Goal: Feedback & Contribution: Contribute content

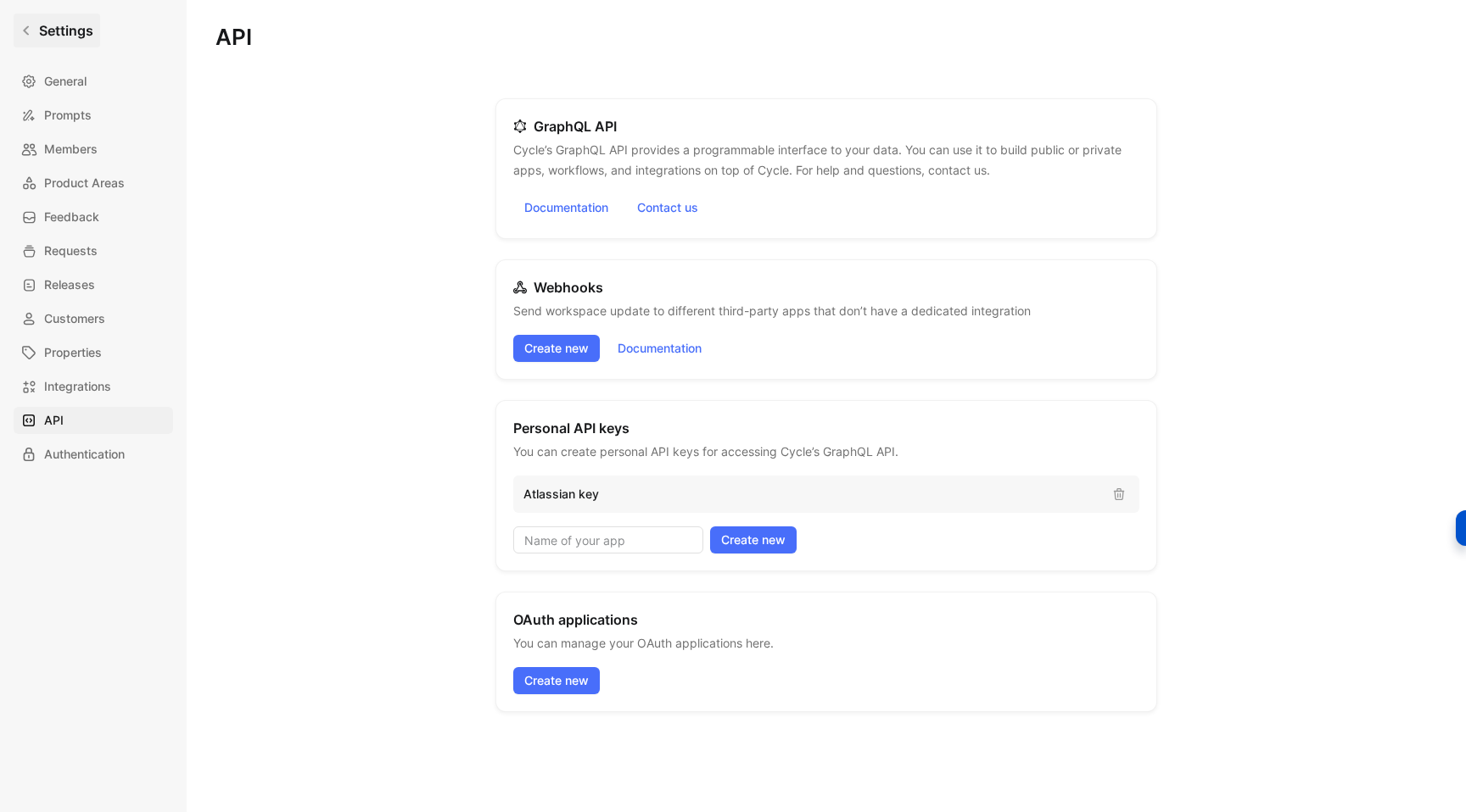
click at [78, 42] on link "Settings" at bounding box center [57, 30] width 87 height 34
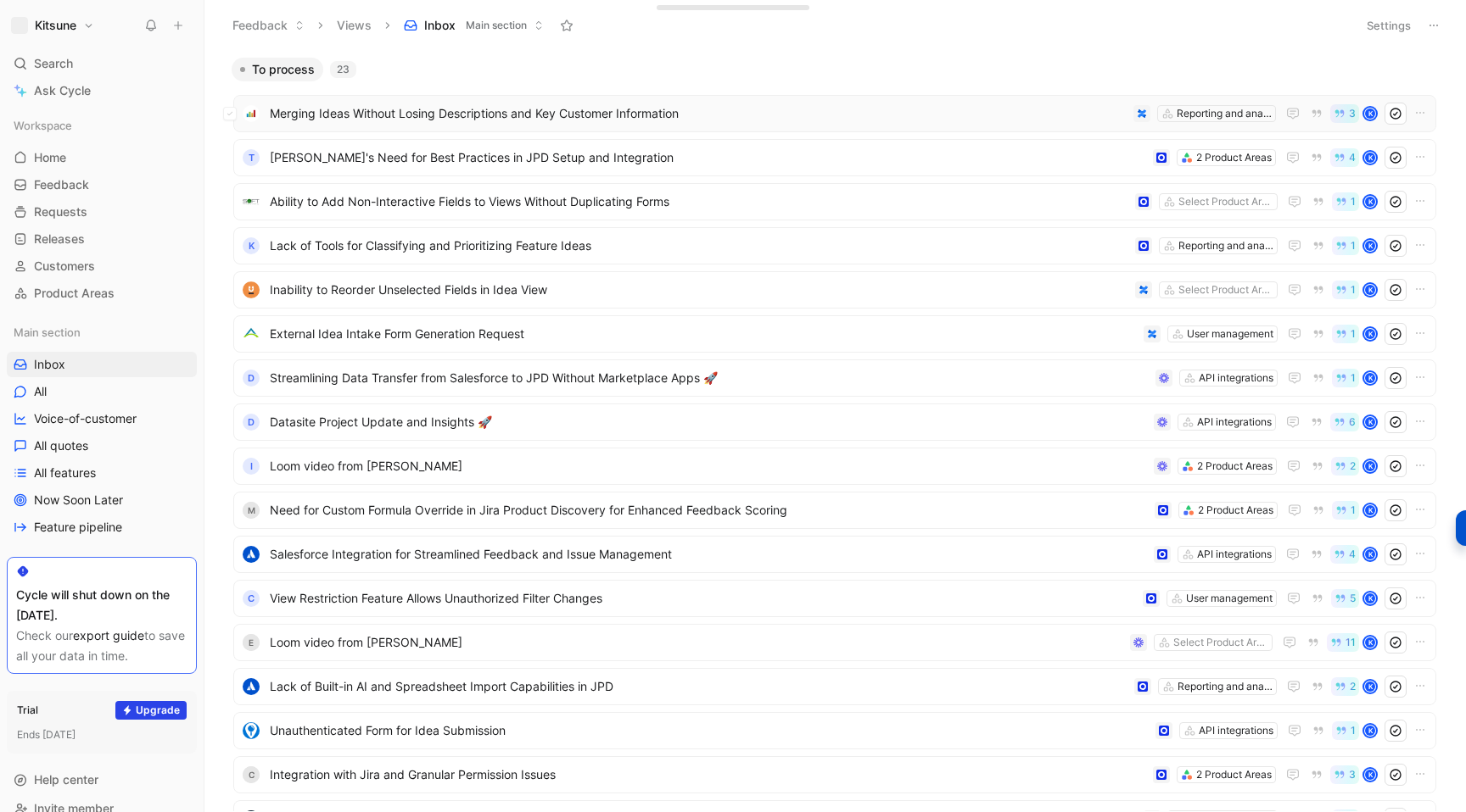
click at [629, 111] on span "Merging Ideas Without Losing Descriptions and Key Customer Information" at bounding box center [698, 114] width 857 height 21
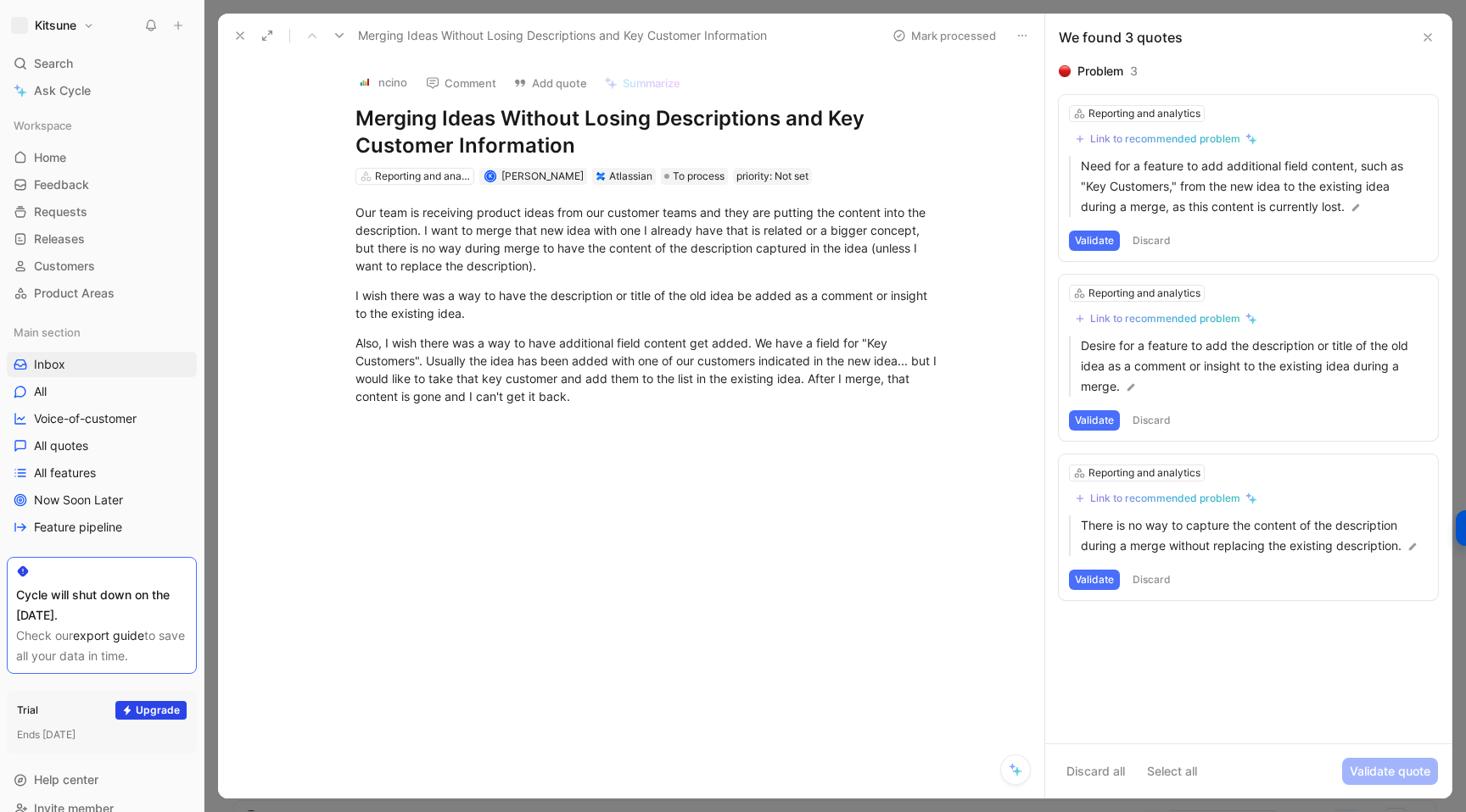
click at [233, 38] on icon at bounding box center [240, 36] width 13 height 13
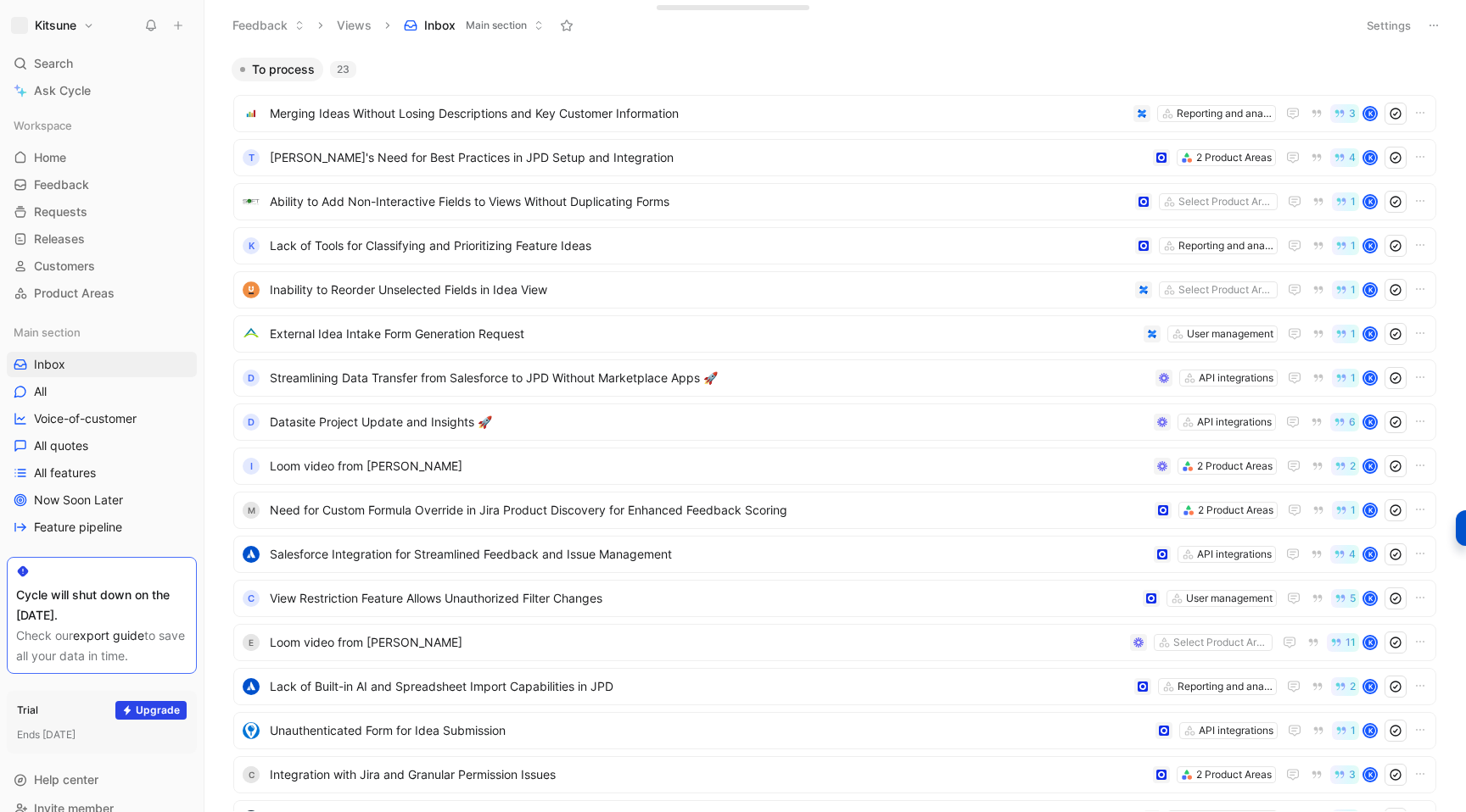
click at [174, 27] on icon at bounding box center [178, 25] width 12 height 12
click at [238, 39] on button "New feedback c" at bounding box center [292, 32] width 181 height 29
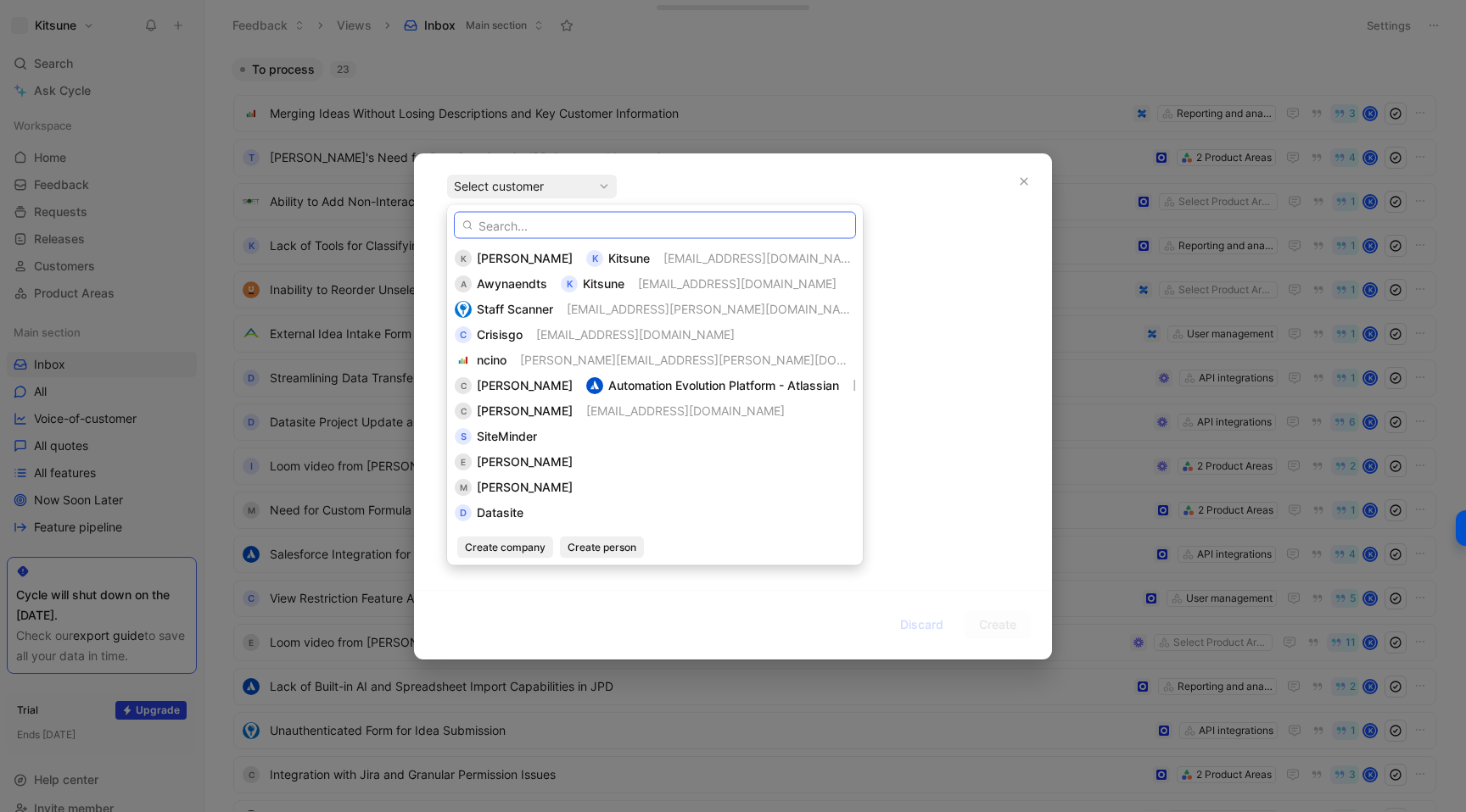
paste input "[EMAIL_ADDRESS][PERSON_NAME][DOMAIN_NAME]"
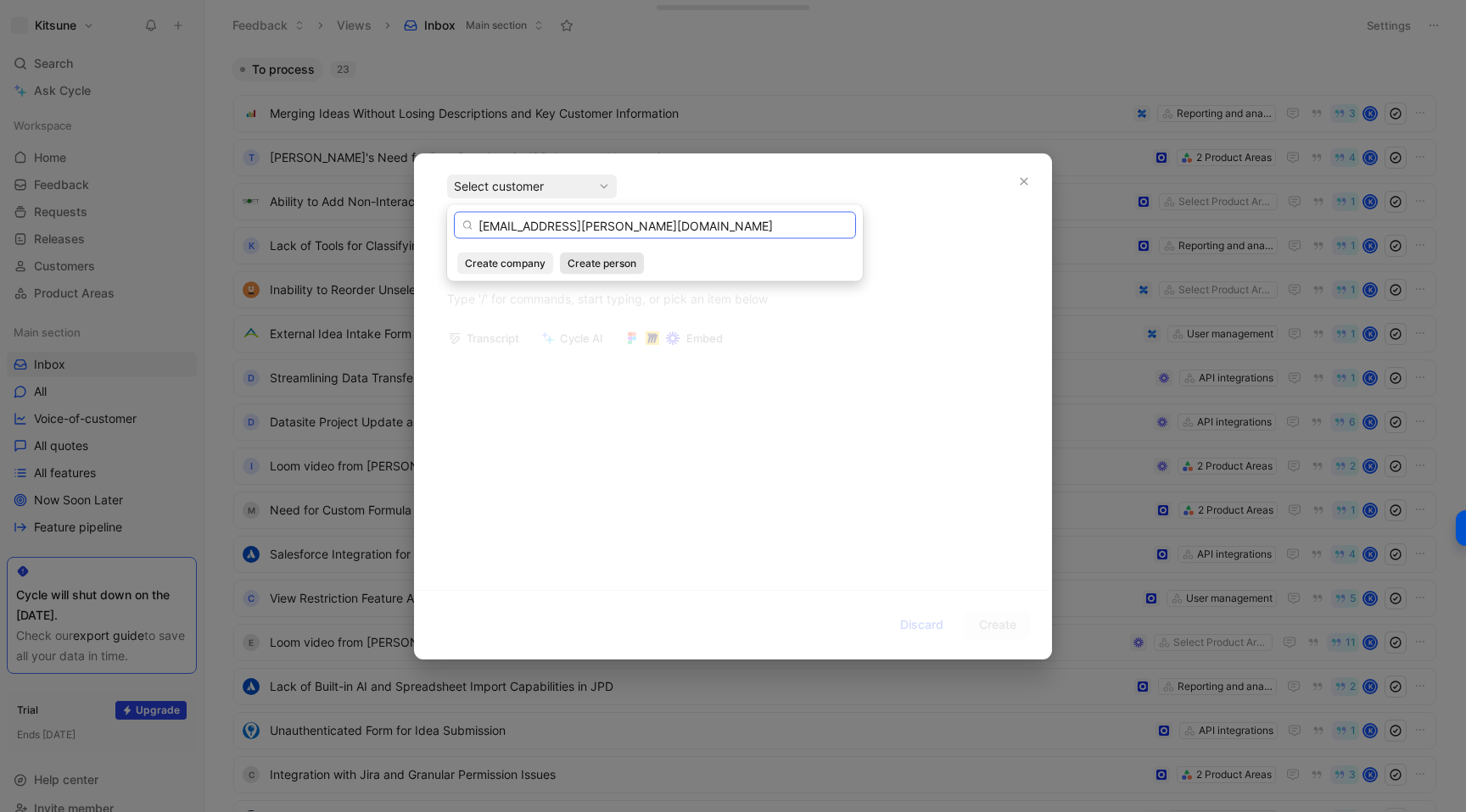
type input "[EMAIL_ADDRESS][PERSON_NAME][DOMAIN_NAME]"
click at [606, 270] on span "Create person" at bounding box center [602, 263] width 69 height 17
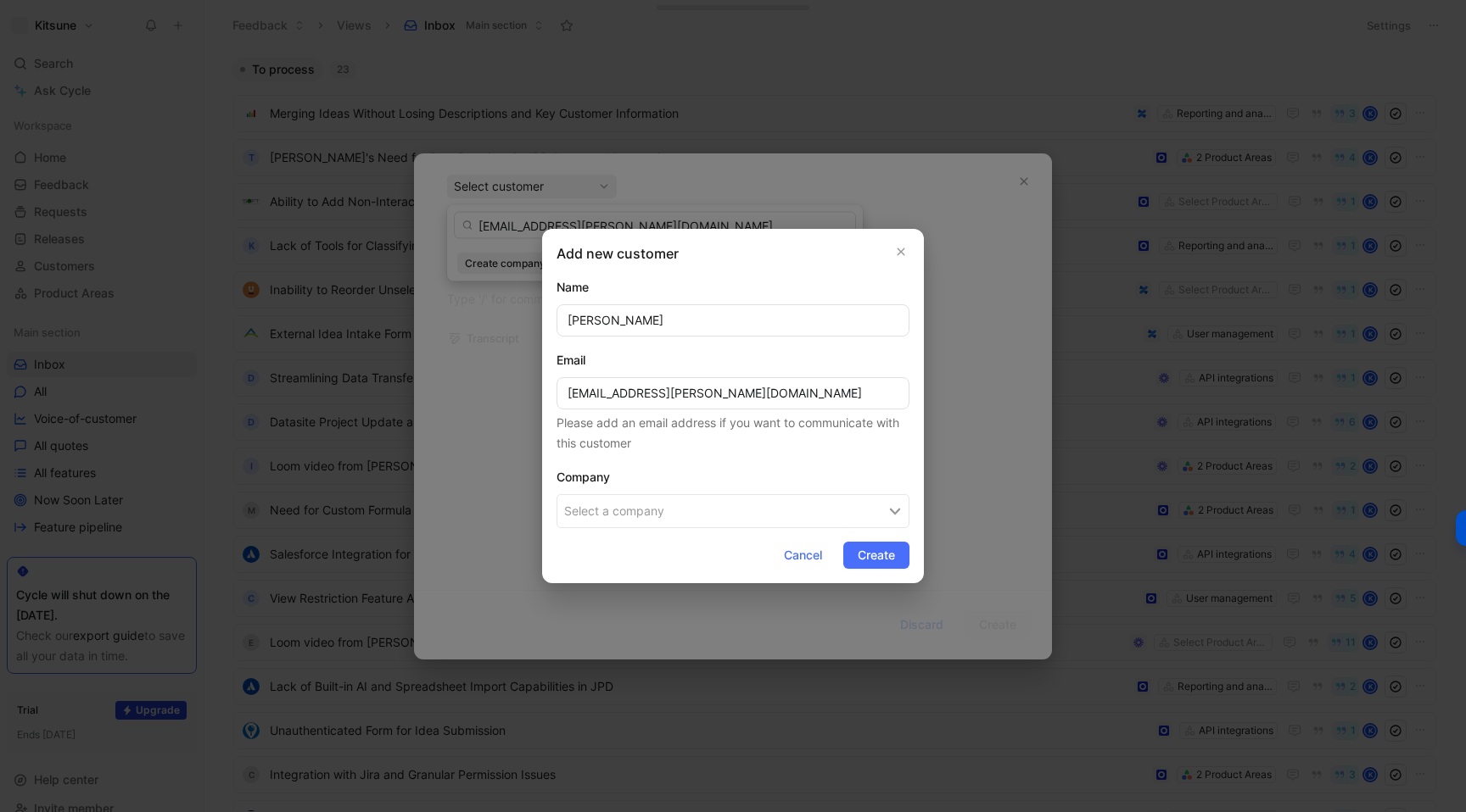
click at [625, 313] on input "[PERSON_NAME]" at bounding box center [733, 320] width 353 height 32
click at [673, 320] on input "[PERSON_NAME]" at bounding box center [733, 320] width 353 height 32
type input "[PERSON_NAME]"
click at [603, 523] on button "Select a company" at bounding box center [733, 512] width 353 height 34
type input "Beacon"
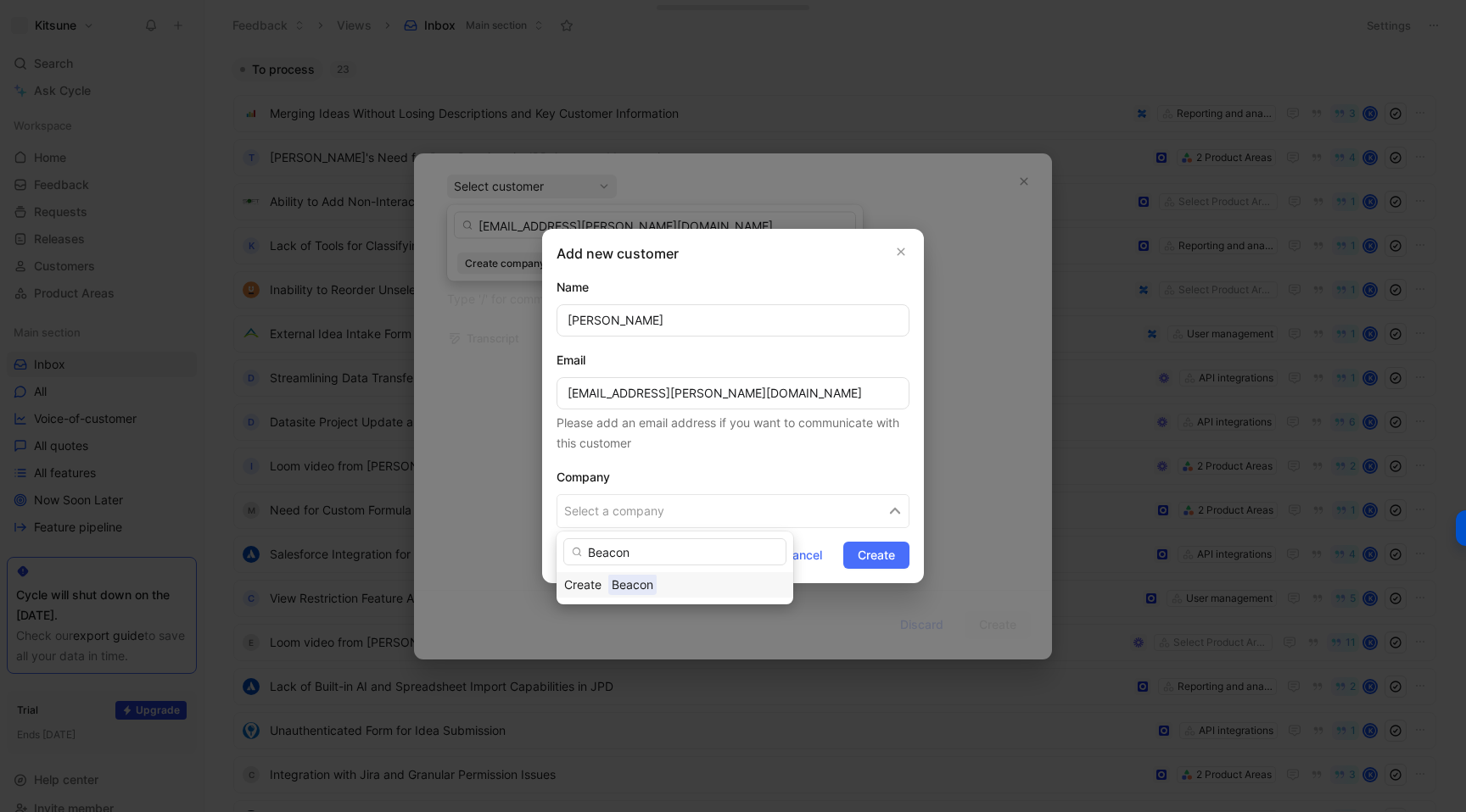
click at [638, 588] on span "Beacon" at bounding box center [632, 584] width 48 height 21
click at [861, 558] on span "Create" at bounding box center [877, 555] width 38 height 21
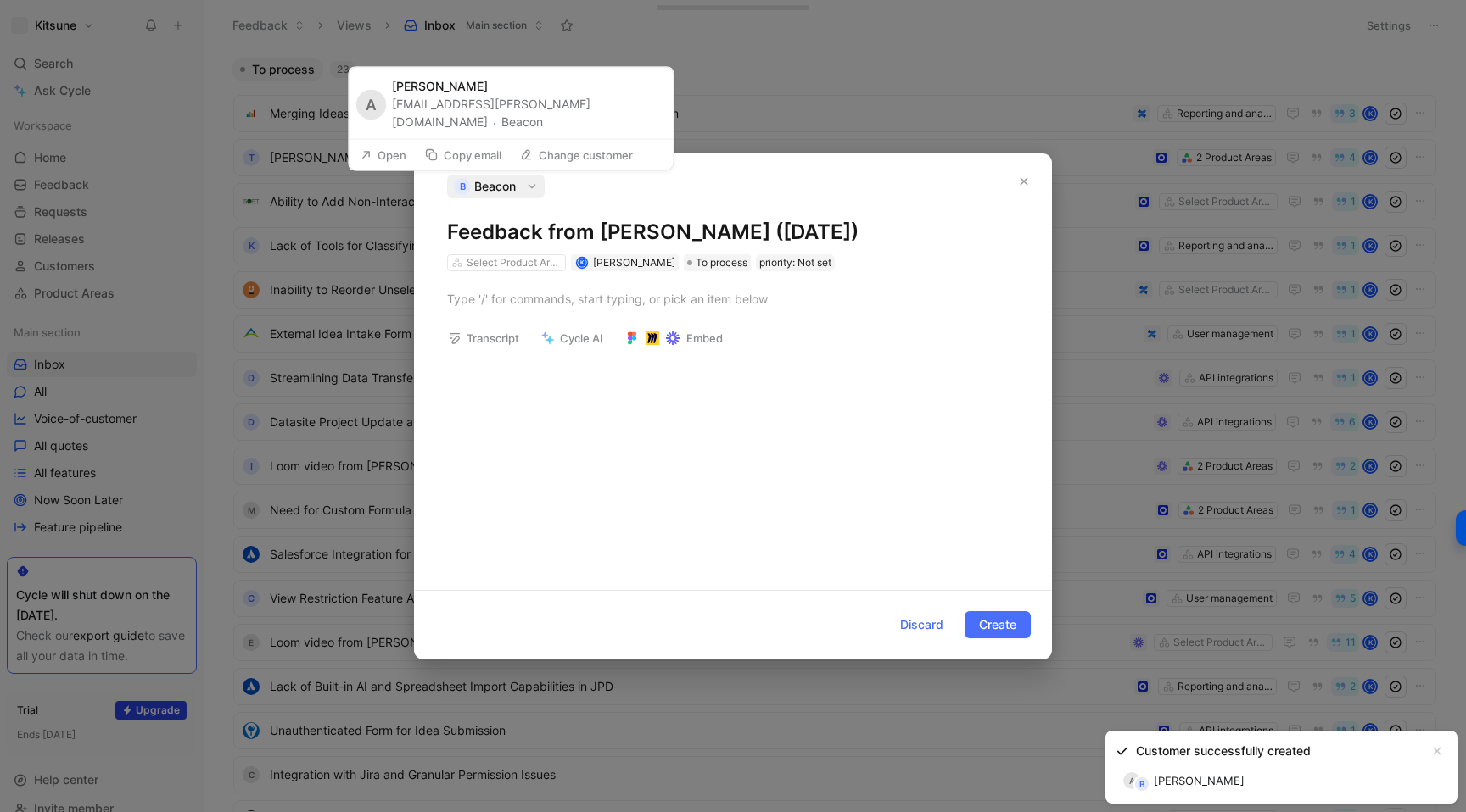
click at [543, 125] on button "Beacon" at bounding box center [522, 123] width 42 height 21
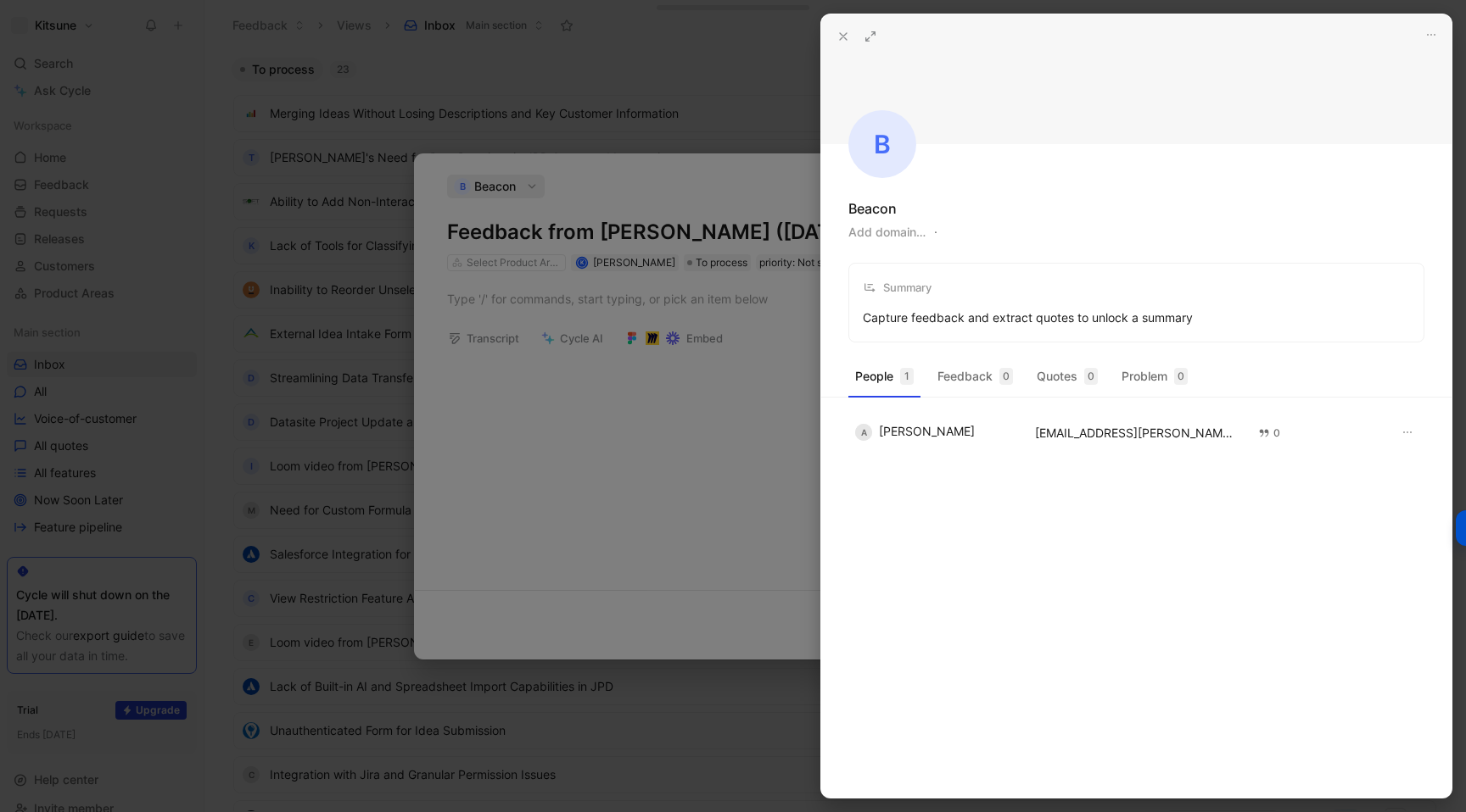
click at [895, 240] on button "Add domain…" at bounding box center [887, 232] width 77 height 21
type input "[DOMAIN_NAME]"
click at [842, 39] on icon at bounding box center [843, 36] width 13 height 13
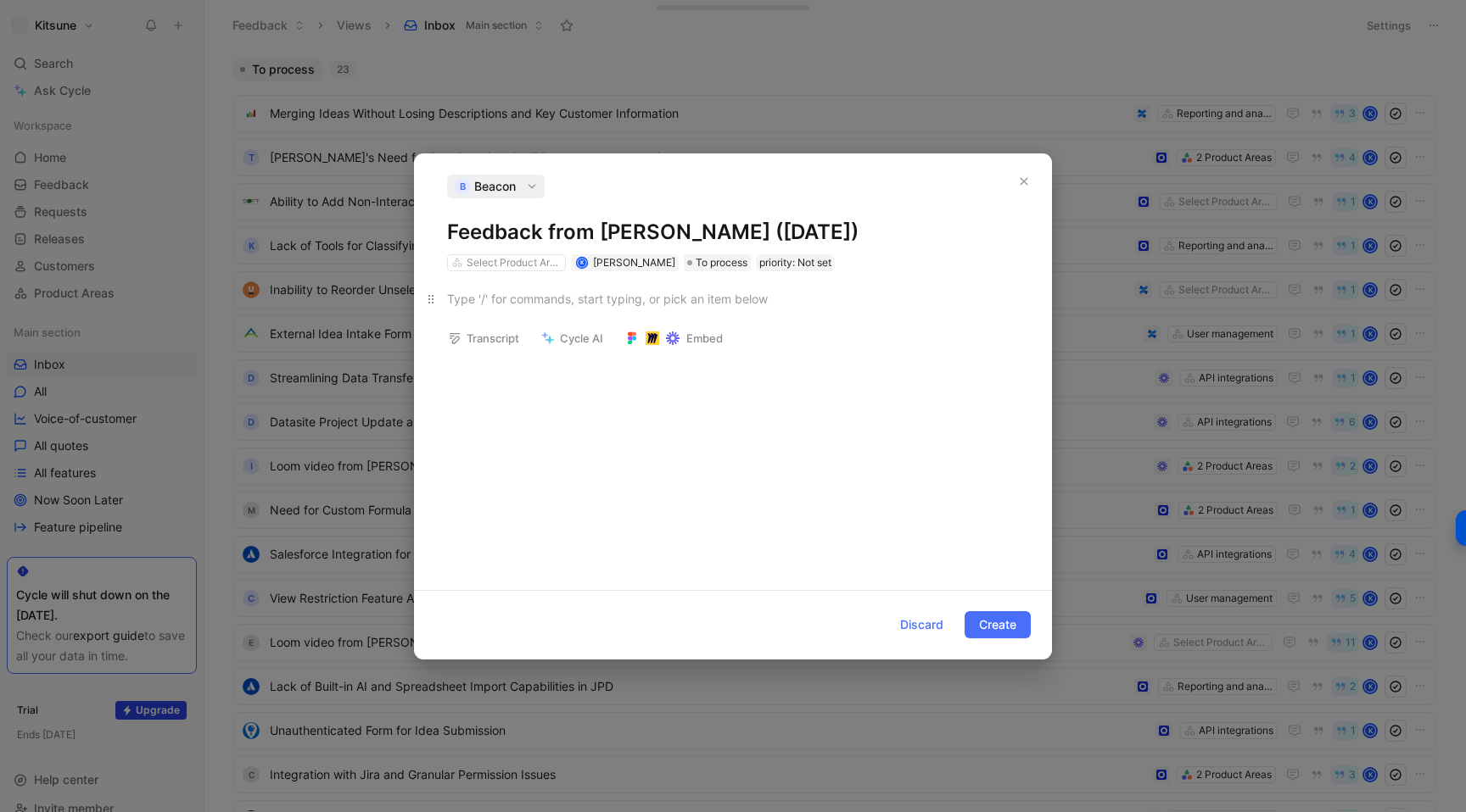
click at [543, 304] on div at bounding box center [732, 298] width 571 height 18
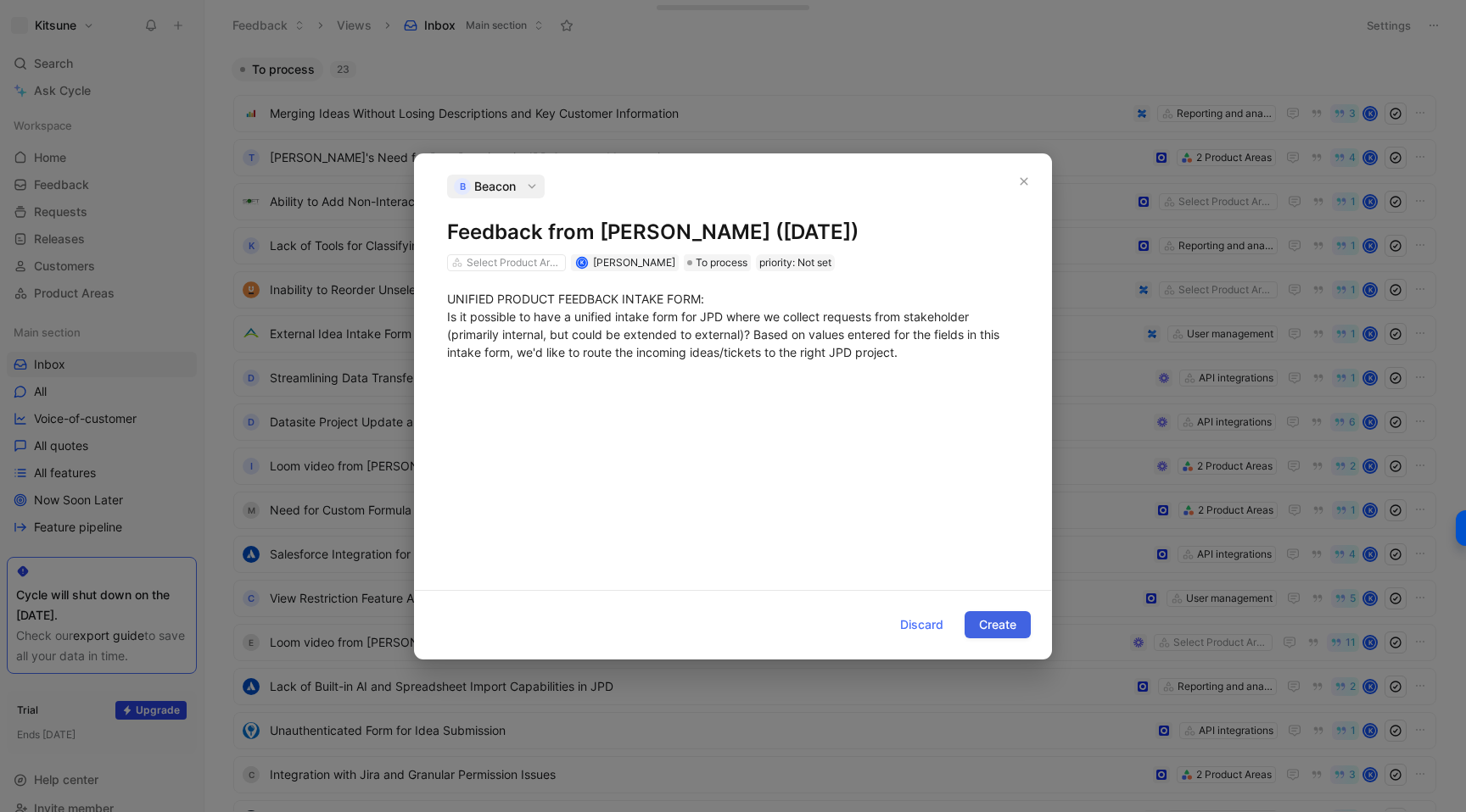
click at [994, 618] on span "Create" at bounding box center [997, 625] width 38 height 21
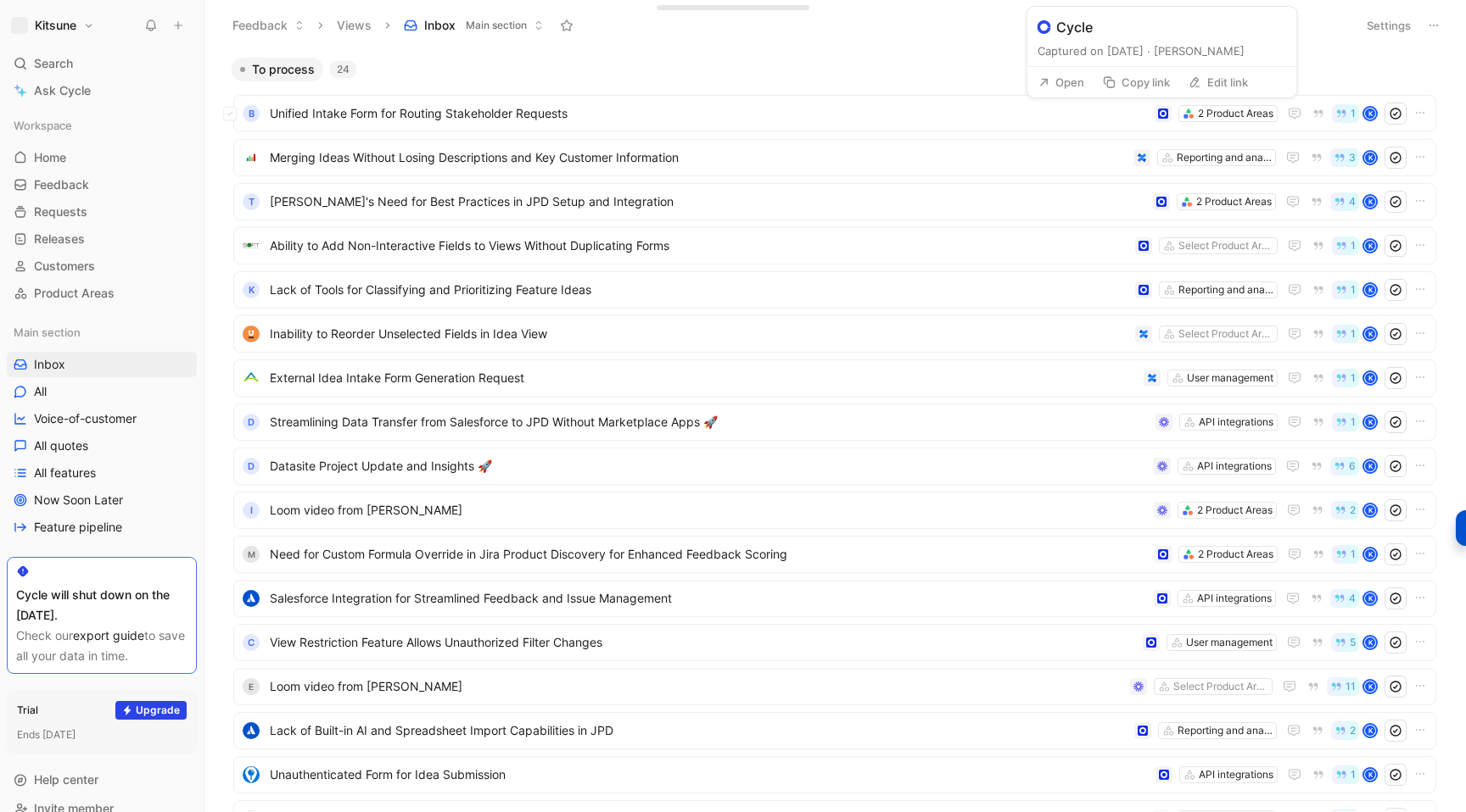
click at [1202, 87] on button "Edit link" at bounding box center [1218, 82] width 75 height 24
type input "[URL][DOMAIN_NAME]"
click at [175, 31] on button at bounding box center [178, 25] width 24 height 24
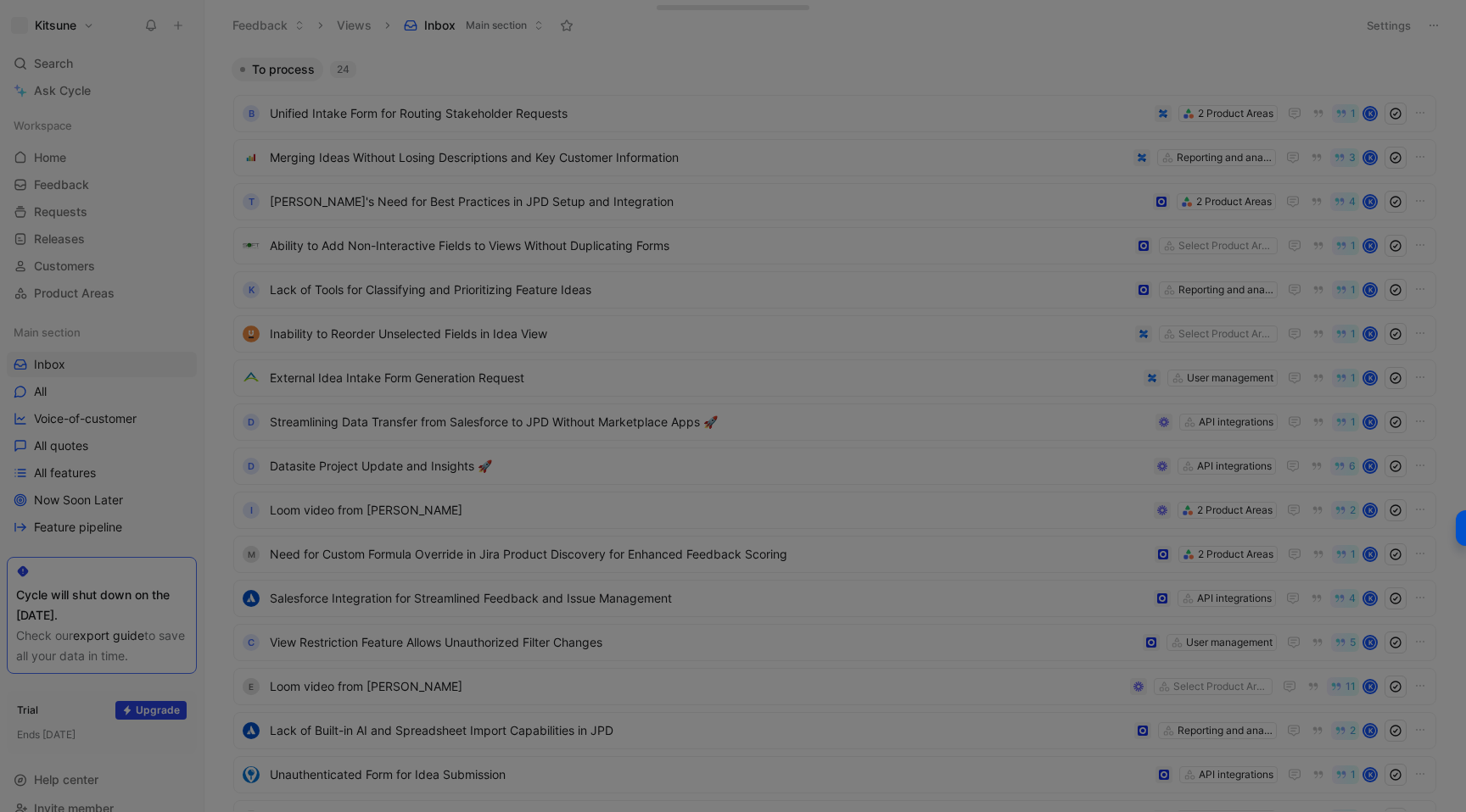
click at [223, 47] on div at bounding box center [733, 406] width 1466 height 812
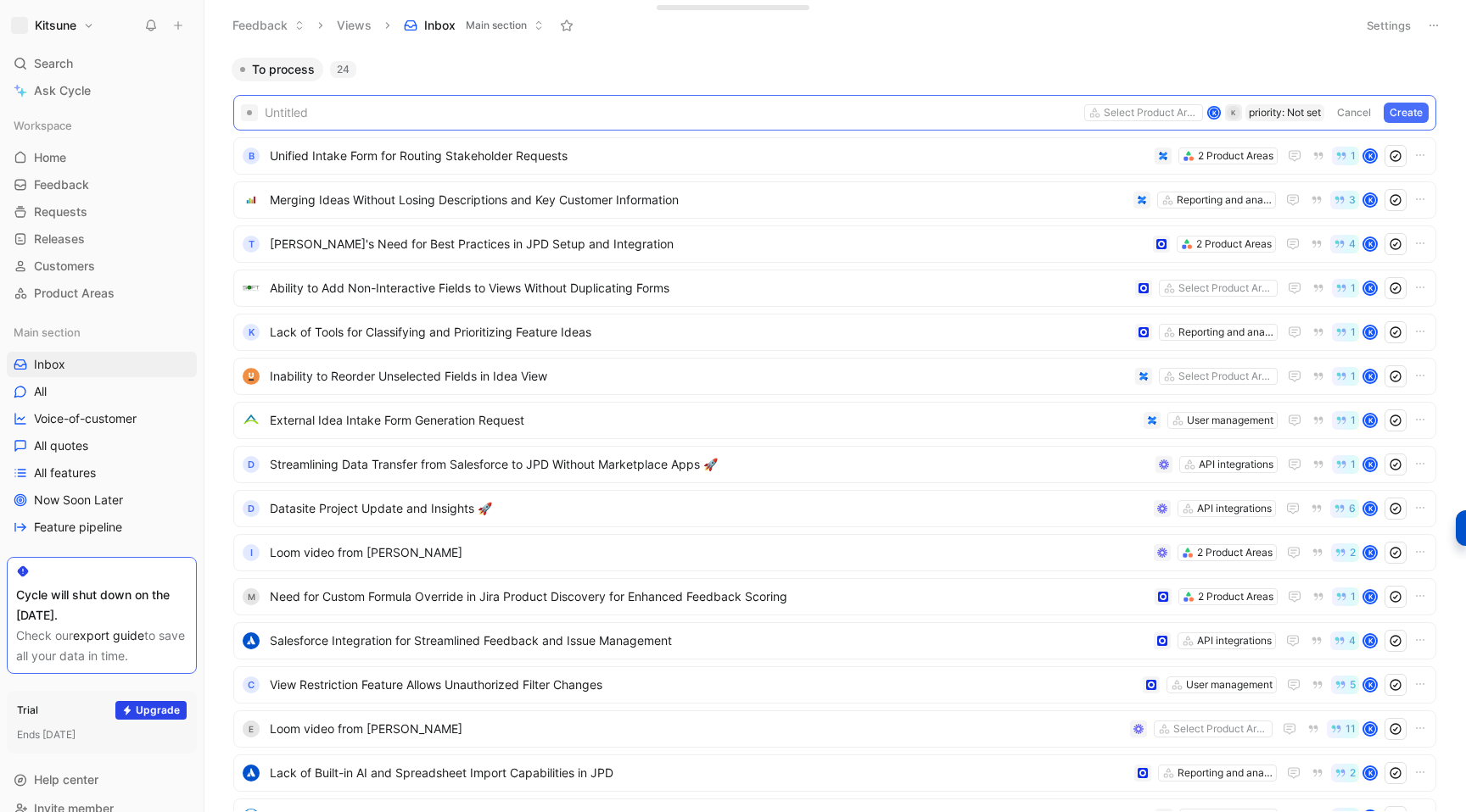
click at [400, 82] on div "Untitled Select Product Areas K K priority: Not set Cancel Create B Unified Int…" at bounding box center [834, 637] width 1219 height 1113
click at [992, 41] on header "Feedback Views Inbox Main section Settings" at bounding box center [834, 25] width 1261 height 51
click at [1339, 120] on button "Cancel" at bounding box center [1354, 113] width 45 height 21
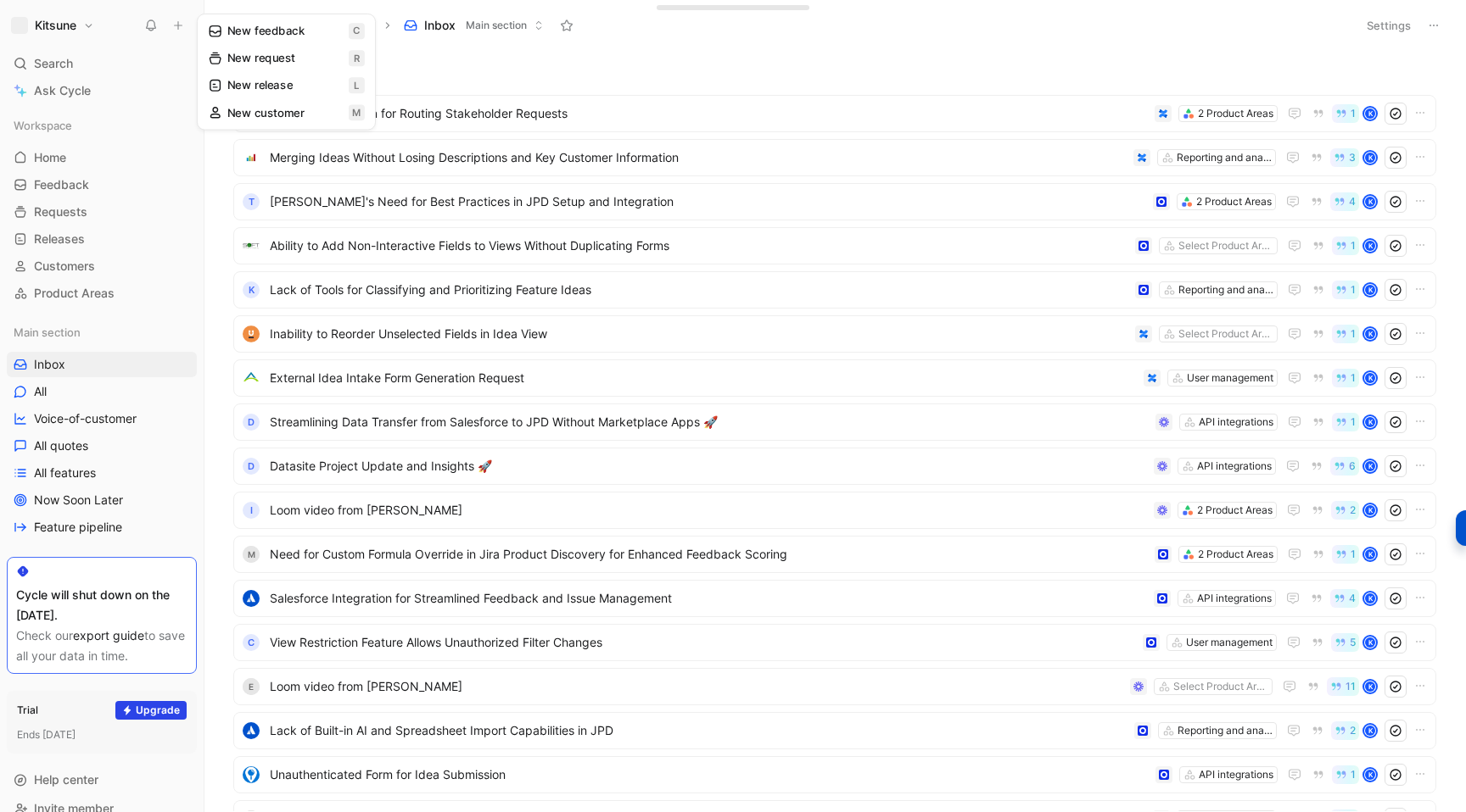
click at [179, 28] on icon at bounding box center [178, 25] width 12 height 12
click at [239, 25] on button "New feedback c" at bounding box center [292, 32] width 181 height 29
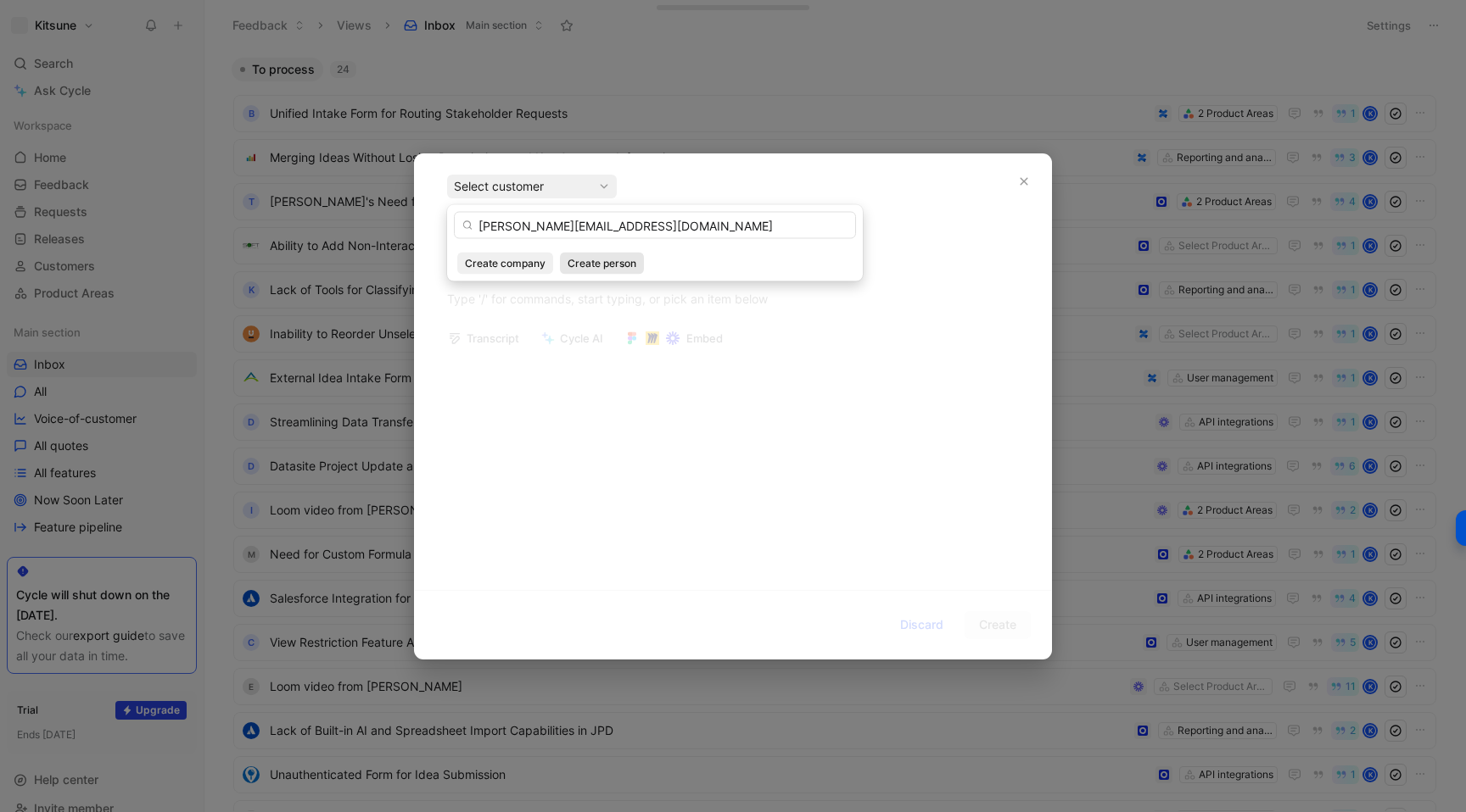
type input "[PERSON_NAME][EMAIL_ADDRESS][DOMAIN_NAME]"
click at [593, 266] on span "Create person" at bounding box center [602, 263] width 69 height 17
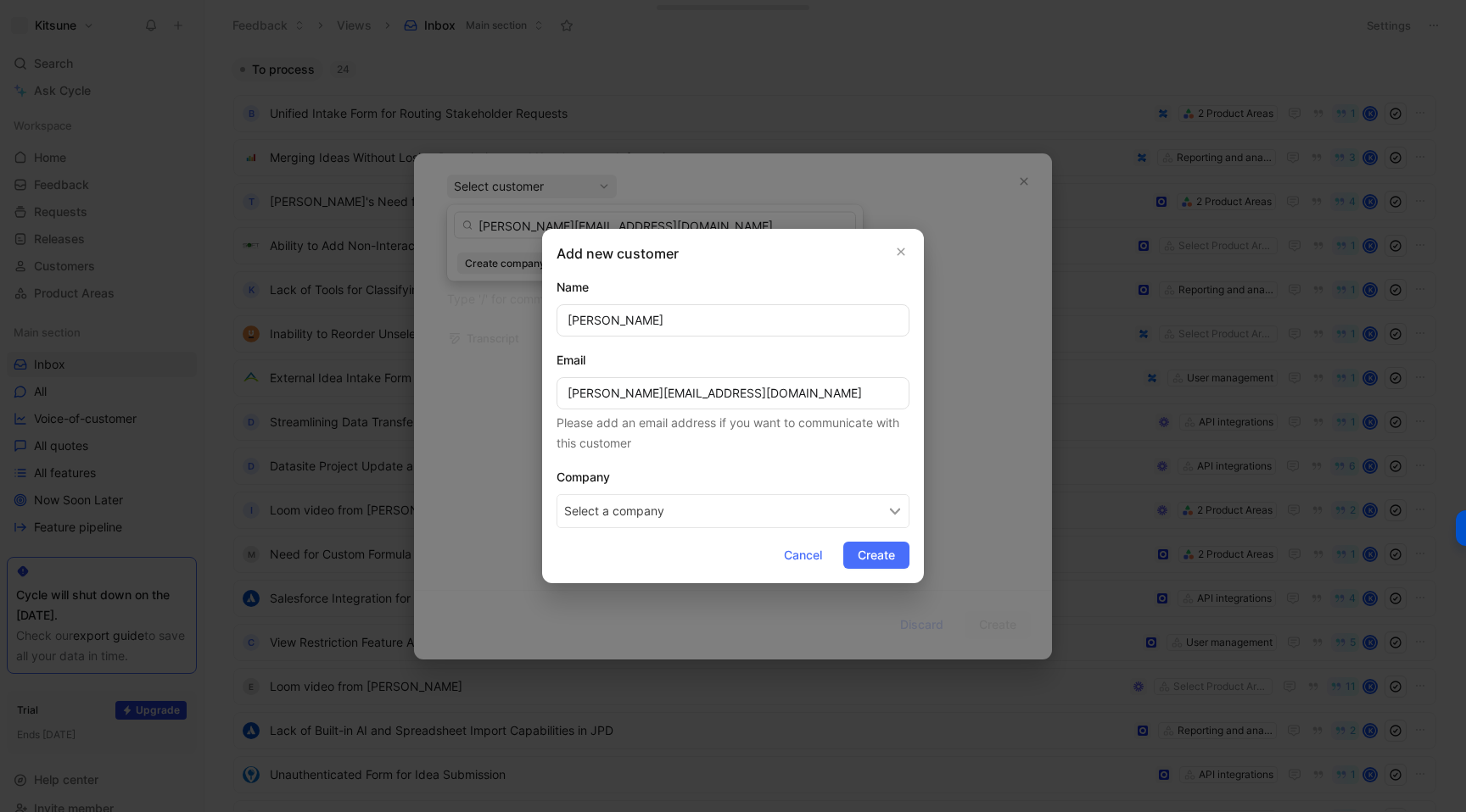
type input "[PERSON_NAME]"
click at [598, 516] on button "Select a company" at bounding box center [733, 512] width 353 height 34
type input "Core Logic"
click at [644, 582] on span "Core Logic" at bounding box center [641, 584] width 67 height 21
click at [864, 560] on span "Create" at bounding box center [877, 555] width 38 height 21
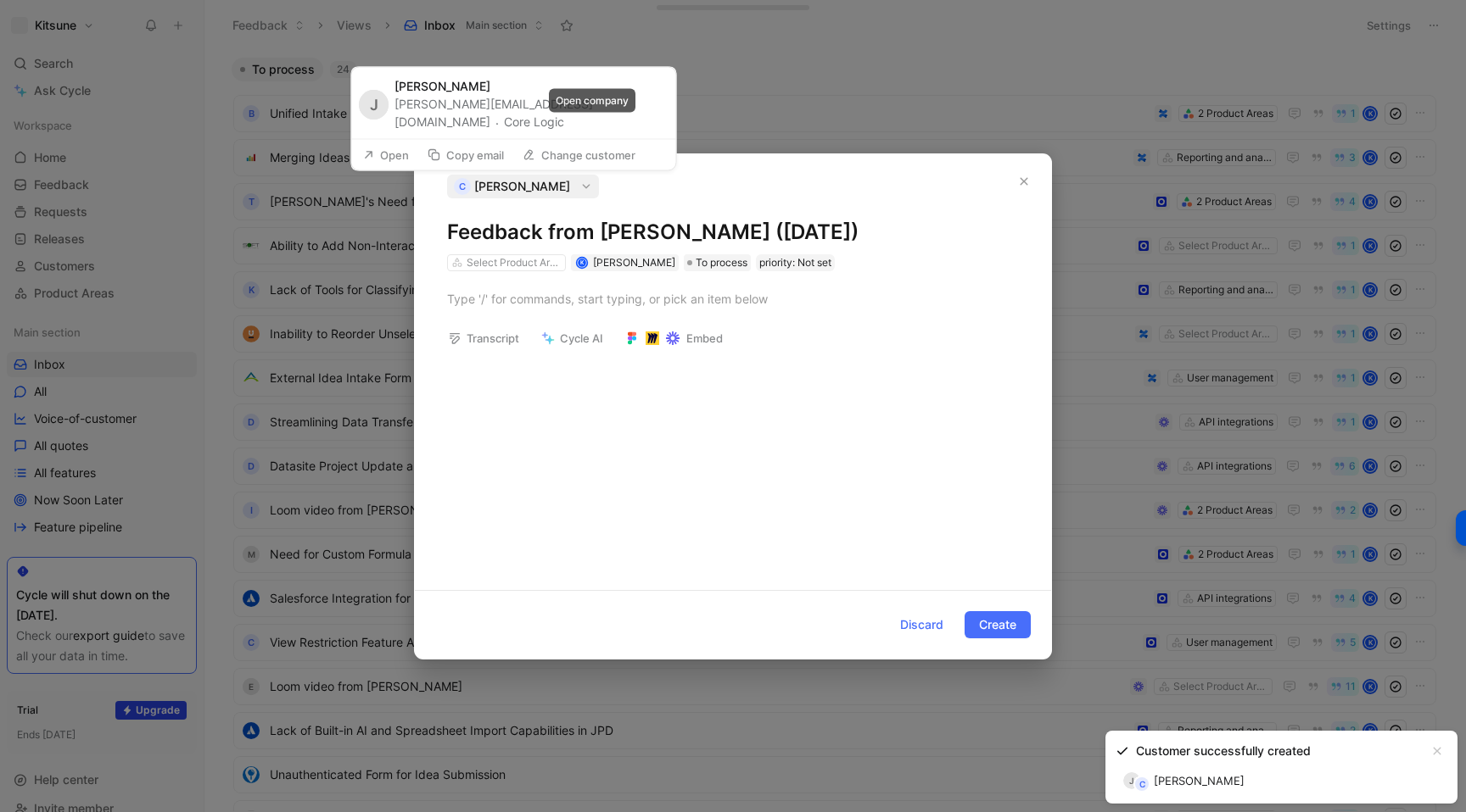
click at [564, 126] on button "Core Logic" at bounding box center [534, 123] width 60 height 21
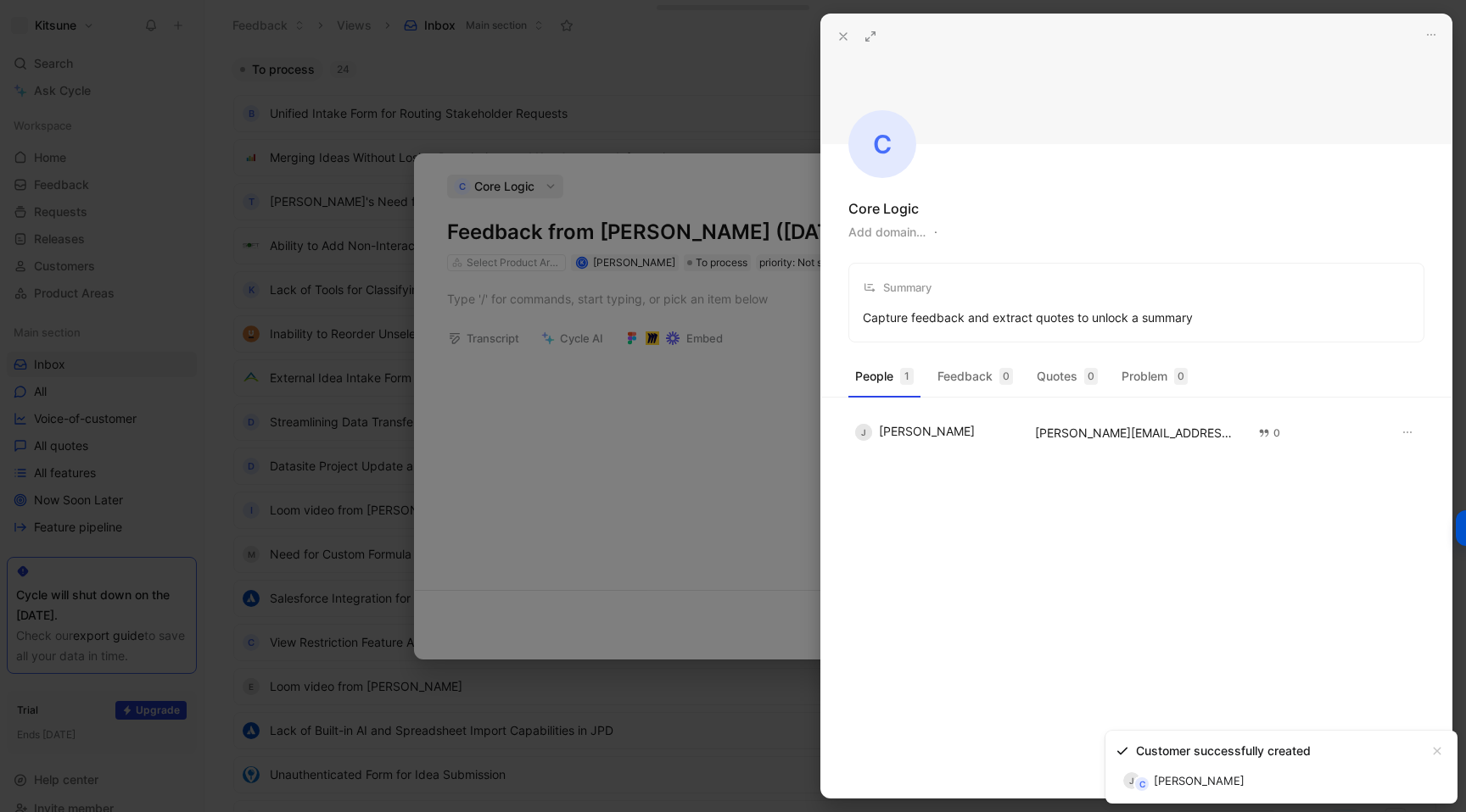
click at [879, 240] on button "Add domain…" at bounding box center [887, 232] width 77 height 21
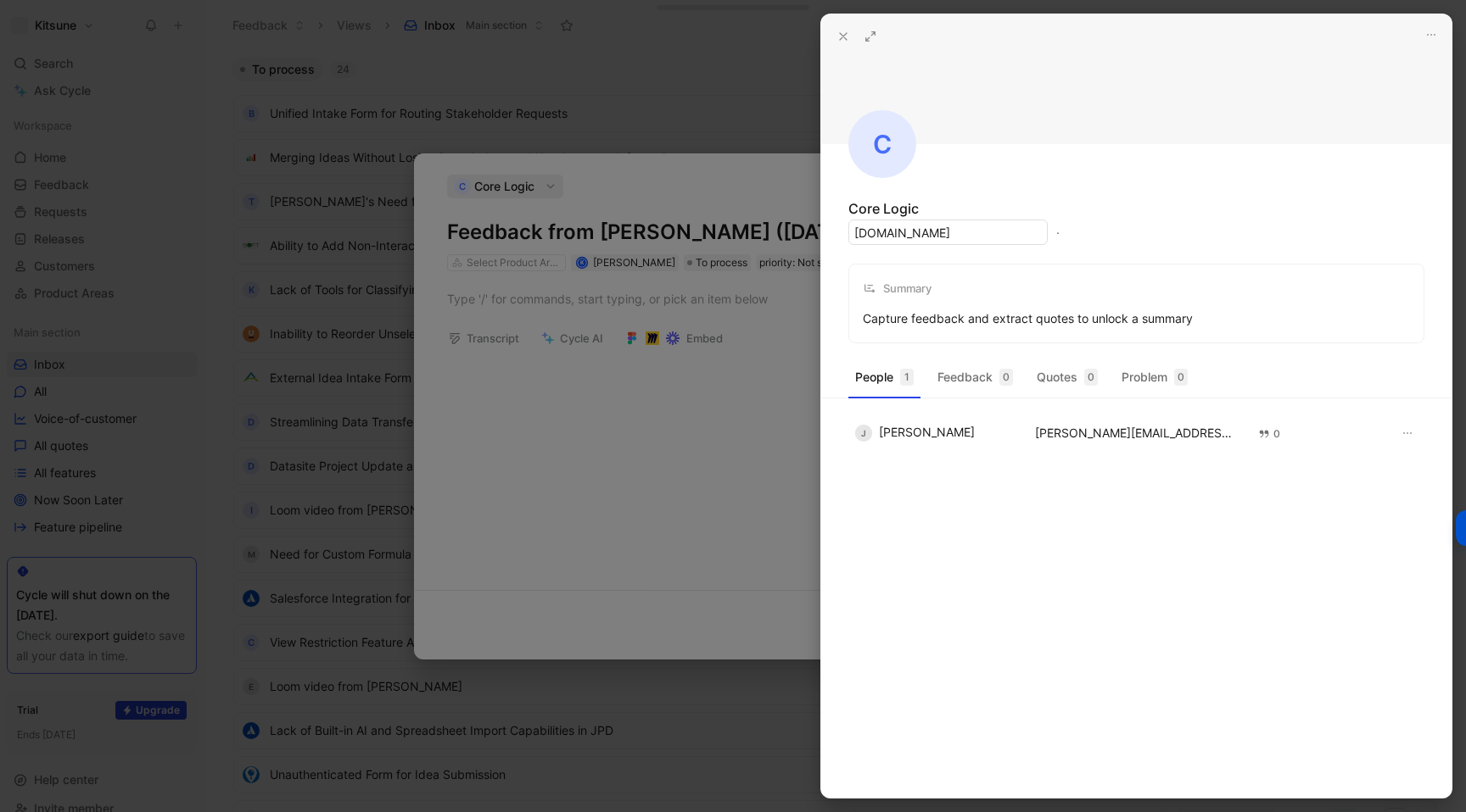
type input "[DOMAIN_NAME]"
click at [988, 228] on icon "button" at bounding box center [983, 228] width 9 height 13
type input "[URL][DOMAIN_NAME]"
click at [981, 228] on button "button" at bounding box center [984, 228] width 13 height 13
type input "[URL][DOMAIN_NAME]"
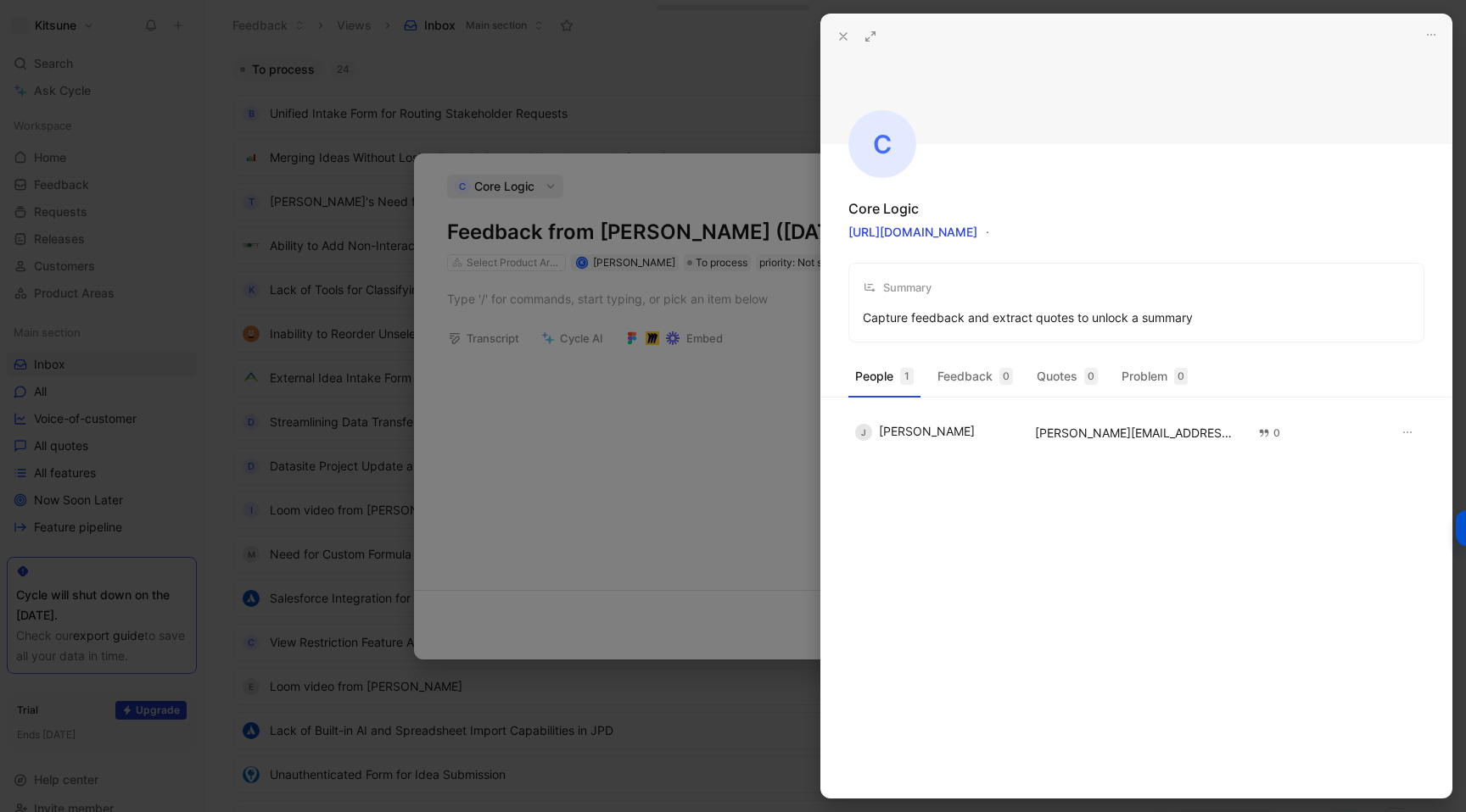
click at [660, 443] on div at bounding box center [733, 406] width 1466 height 812
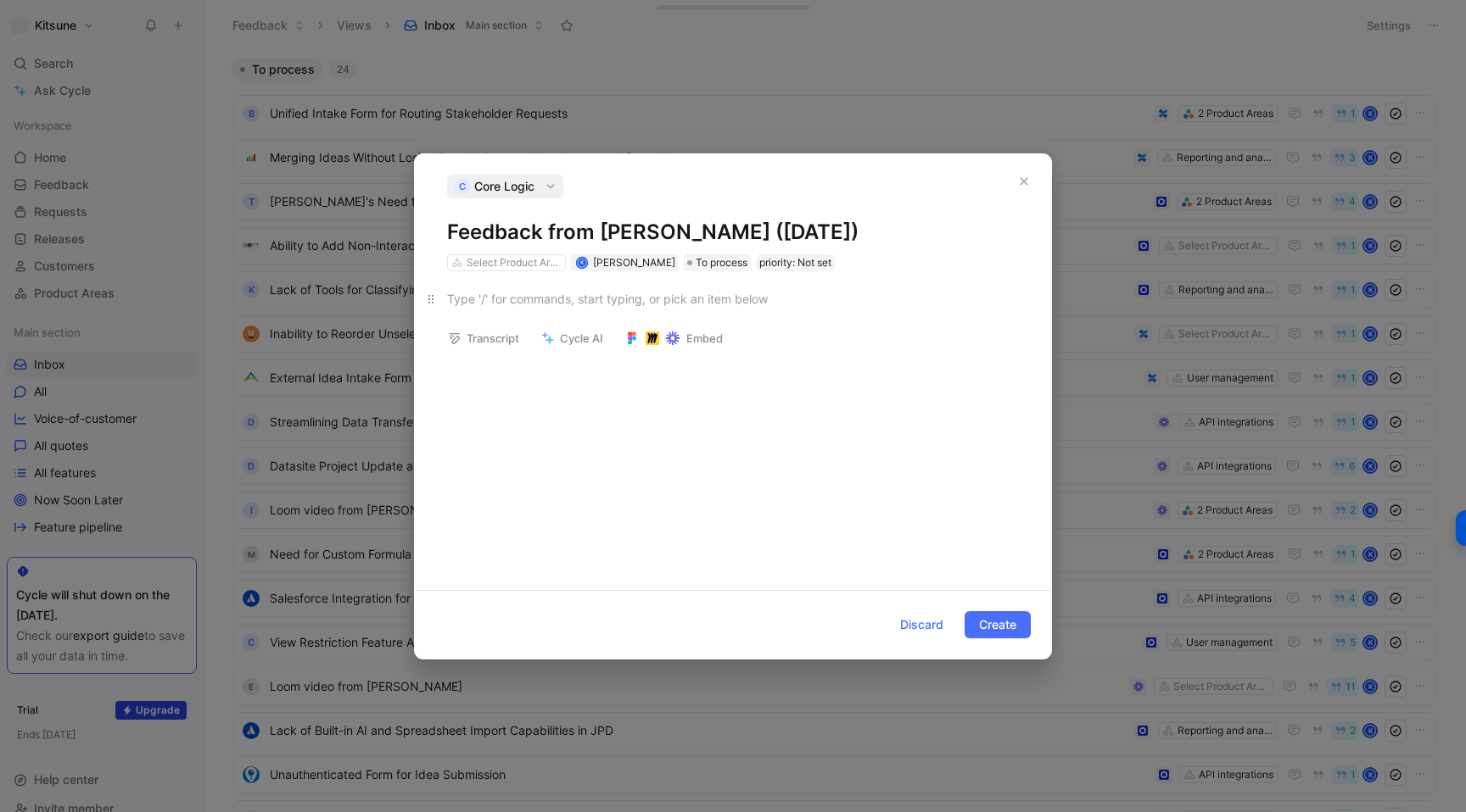
click at [536, 301] on div at bounding box center [732, 298] width 571 height 18
paste div
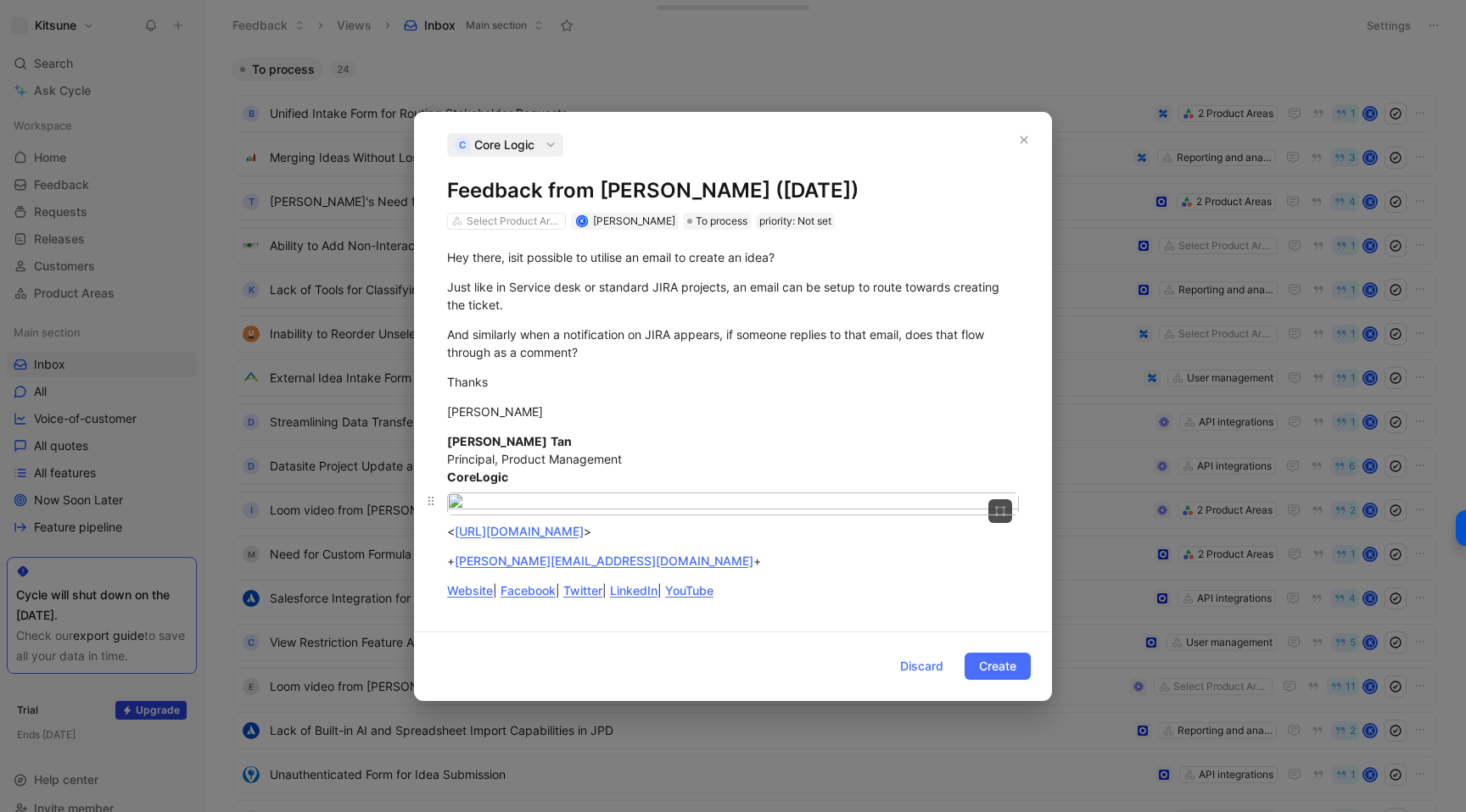
click at [658, 498] on body "Kitsune Search ⌘ K Ask Cycle Workspace Home G then H Feedback G then F Requests…" at bounding box center [733, 406] width 1466 height 812
click at [619, 450] on div at bounding box center [733, 406] width 1466 height 812
click at [619, 467] on div at bounding box center [733, 406] width 1466 height 812
click at [619, 469] on div at bounding box center [733, 406] width 1466 height 812
click at [627, 445] on div at bounding box center [733, 406] width 1466 height 812
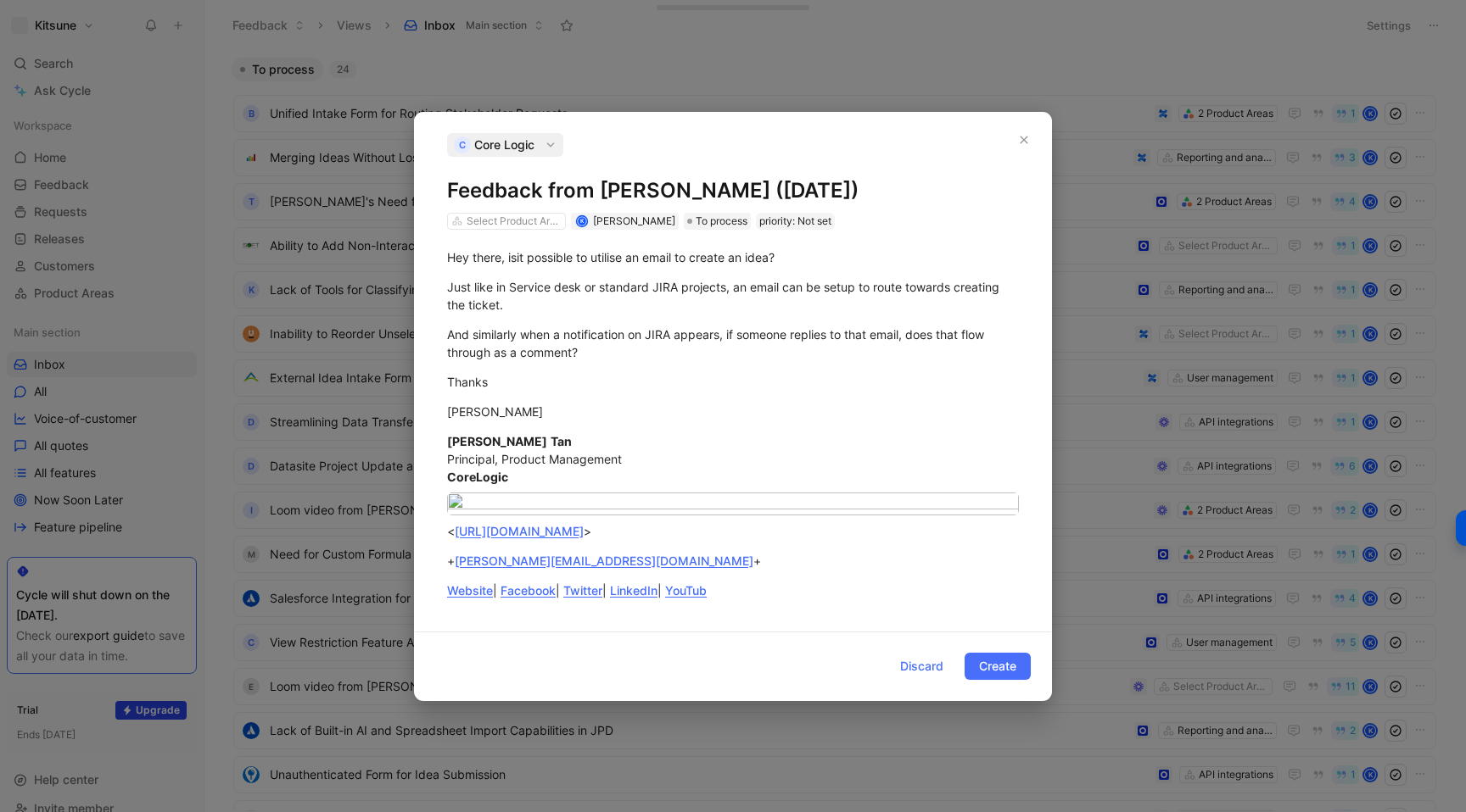
click at [572, 422] on div at bounding box center [733, 406] width 1466 height 812
click at [545, 387] on div at bounding box center [733, 406] width 1466 height 812
click at [537, 377] on div at bounding box center [733, 406] width 1466 height 812
click at [544, 313] on div at bounding box center [733, 406] width 1466 height 812
click at [591, 163] on div at bounding box center [733, 406] width 1466 height 812
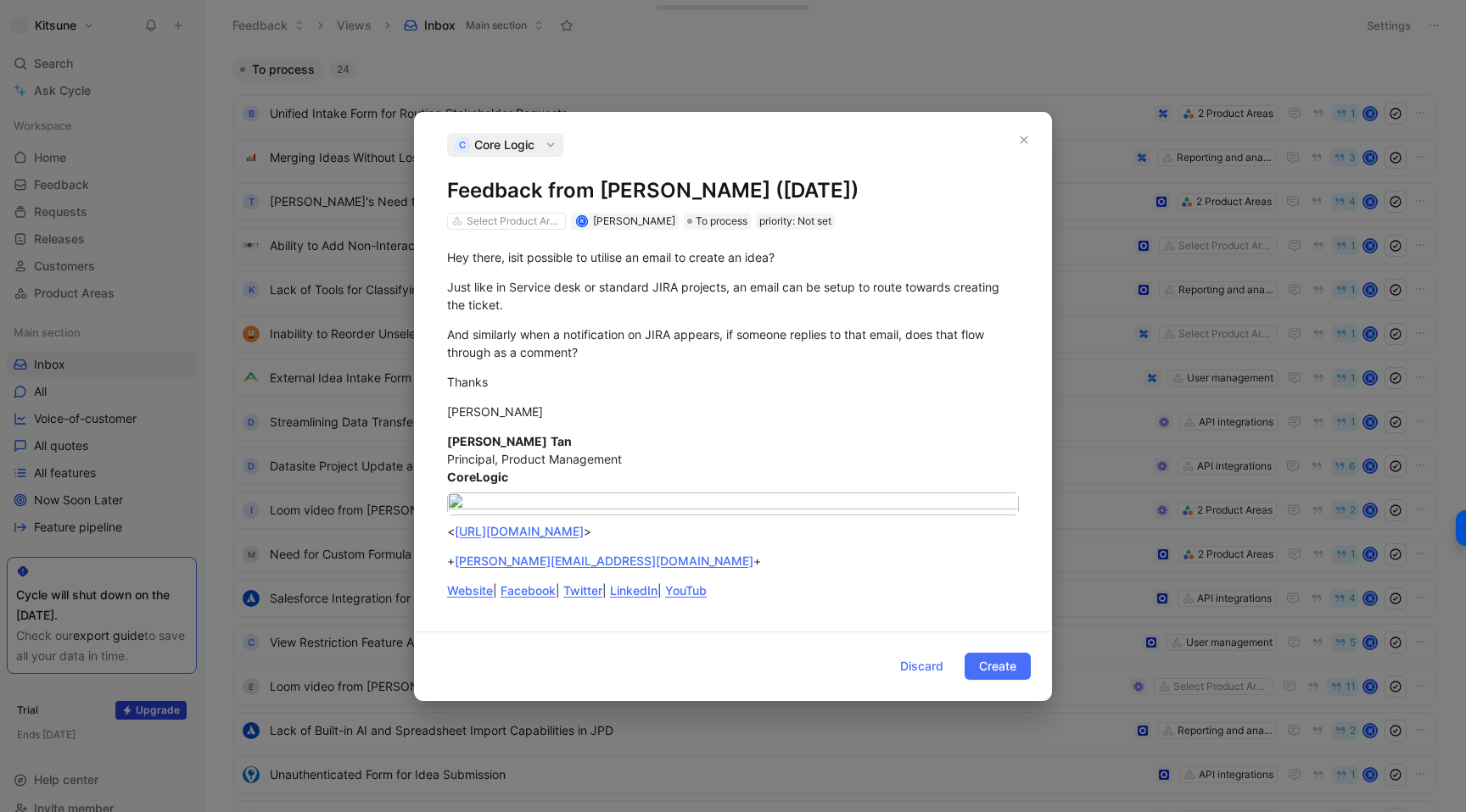
click at [540, 149] on div at bounding box center [733, 406] width 1466 height 812
click at [916, 683] on div at bounding box center [733, 406] width 1466 height 812
click at [557, 329] on div at bounding box center [733, 406] width 1466 height 812
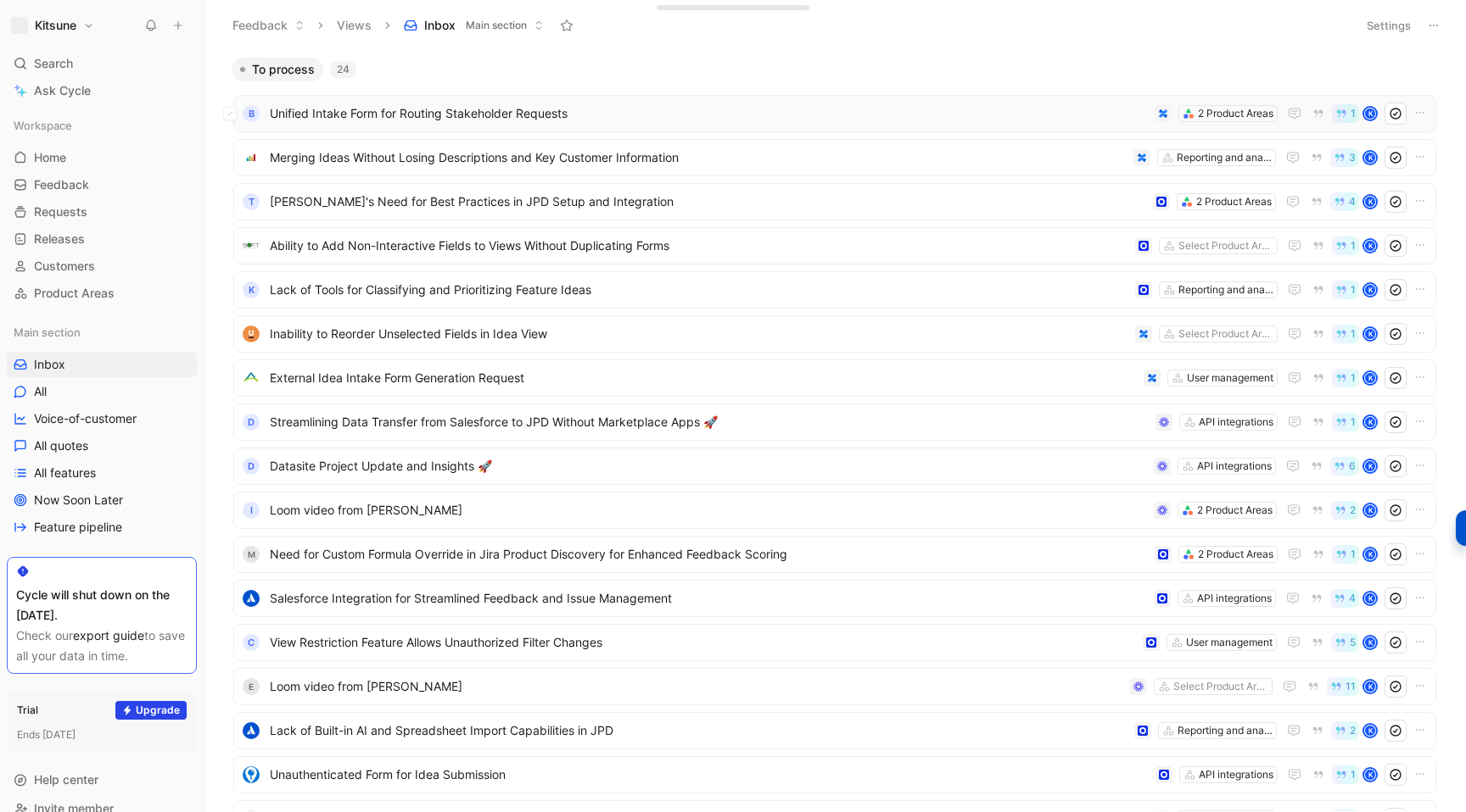
click at [609, 122] on span "Unified Intake Form for Routing Stakeholder Requests" at bounding box center [708, 114] width 878 height 21
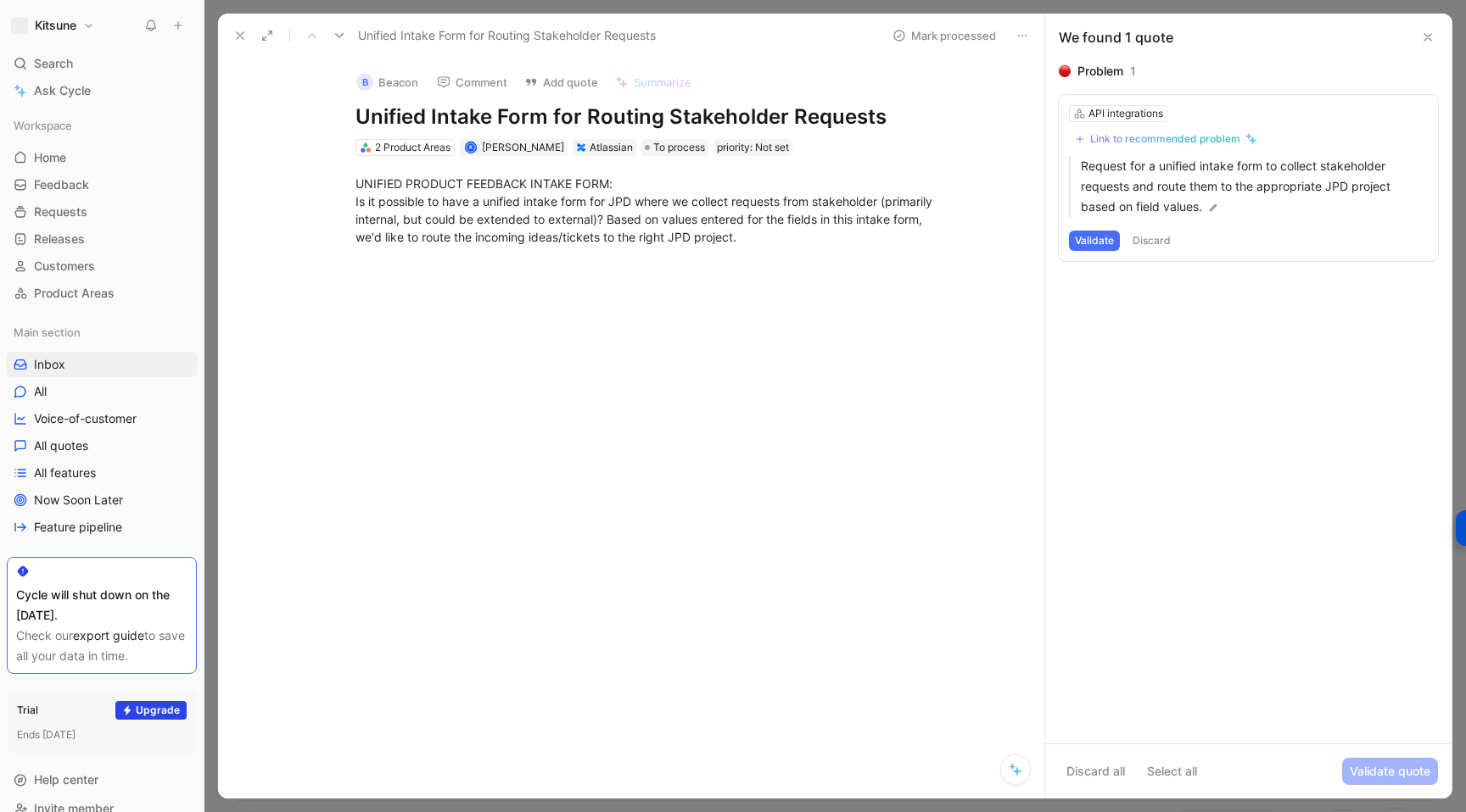
click at [244, 38] on icon at bounding box center [240, 36] width 13 height 13
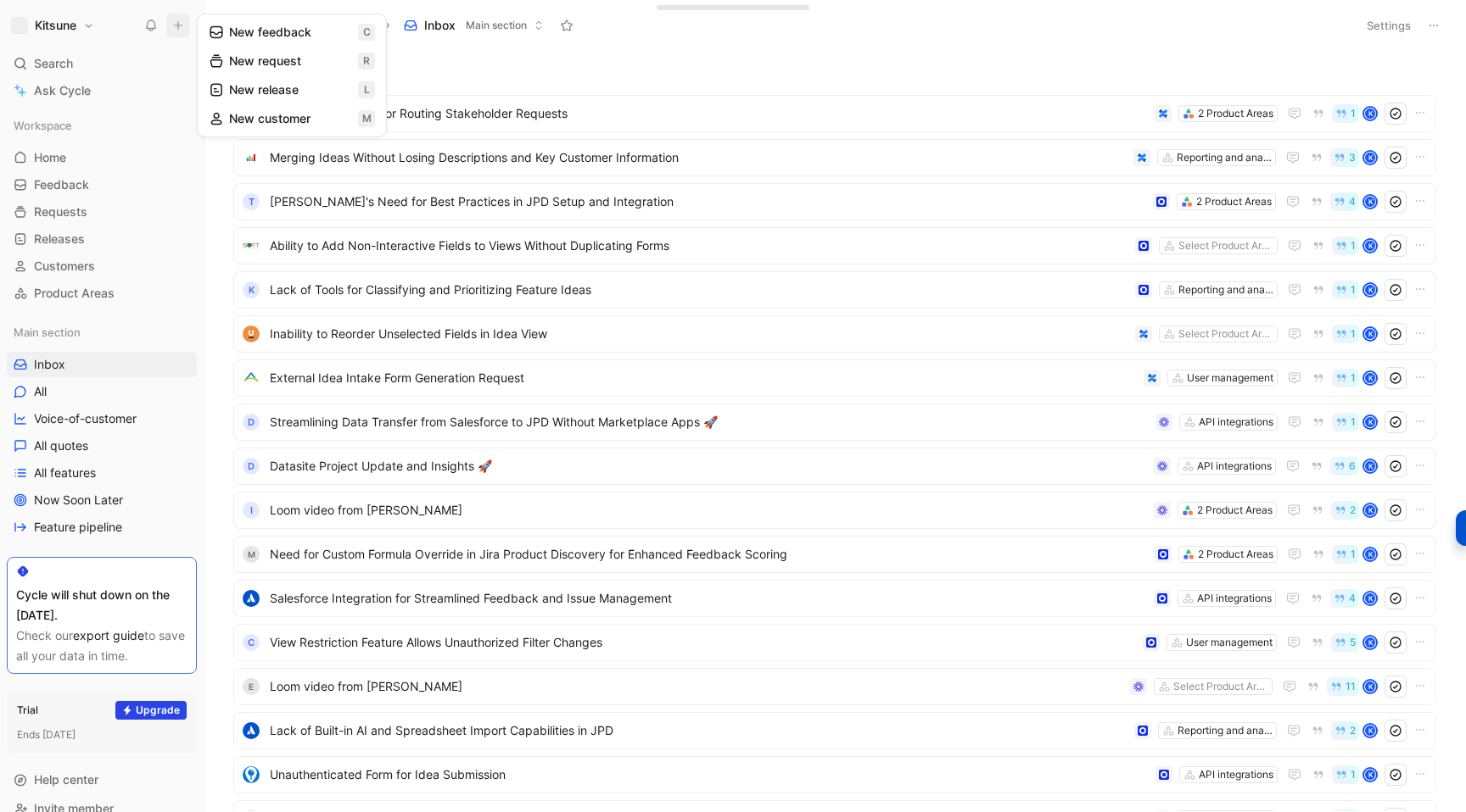
click at [243, 36] on button "New feedback c" at bounding box center [292, 32] width 181 height 29
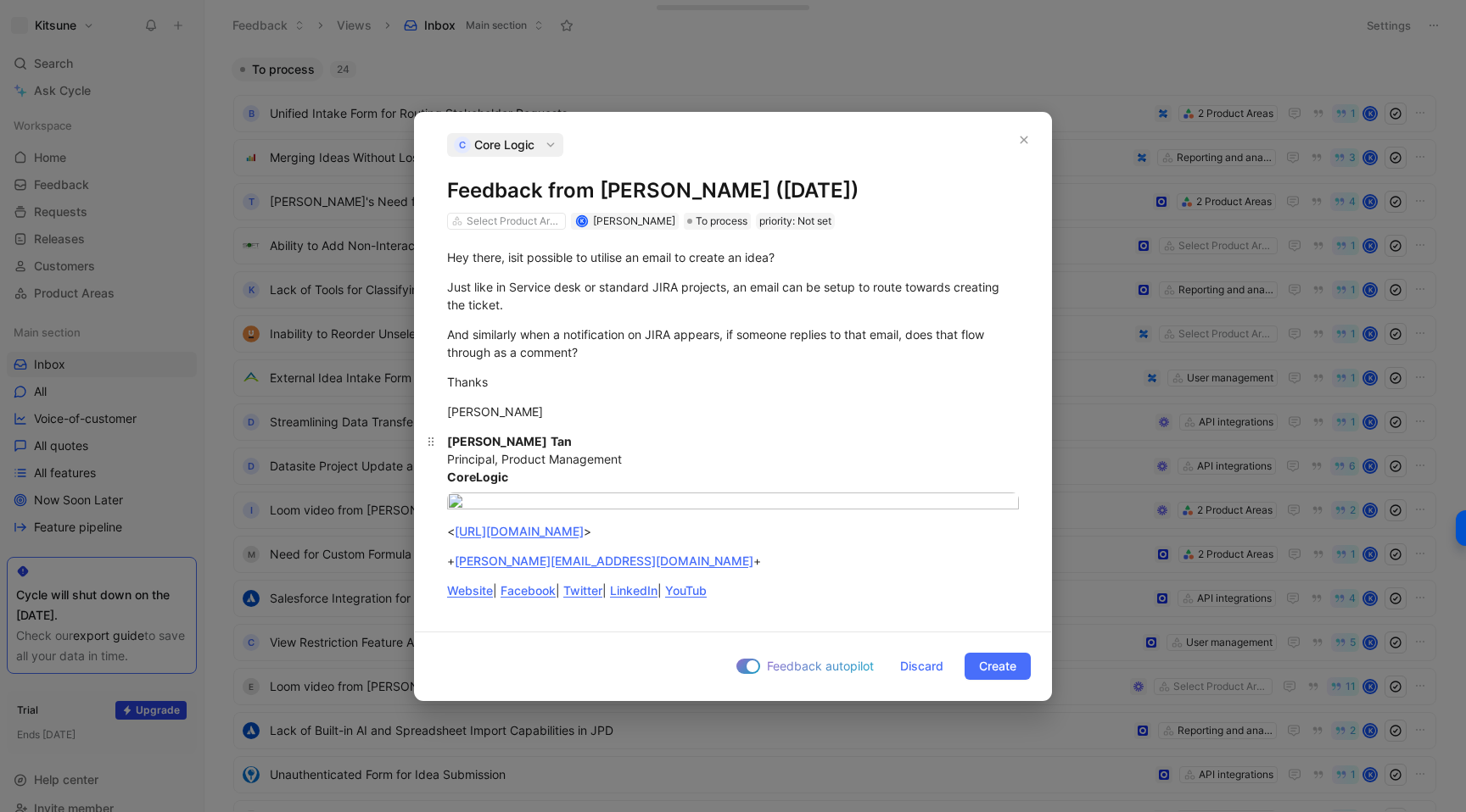
click at [578, 474] on div "Joel Tan Principal, Product Management CoreLogic" at bounding box center [732, 459] width 571 height 54
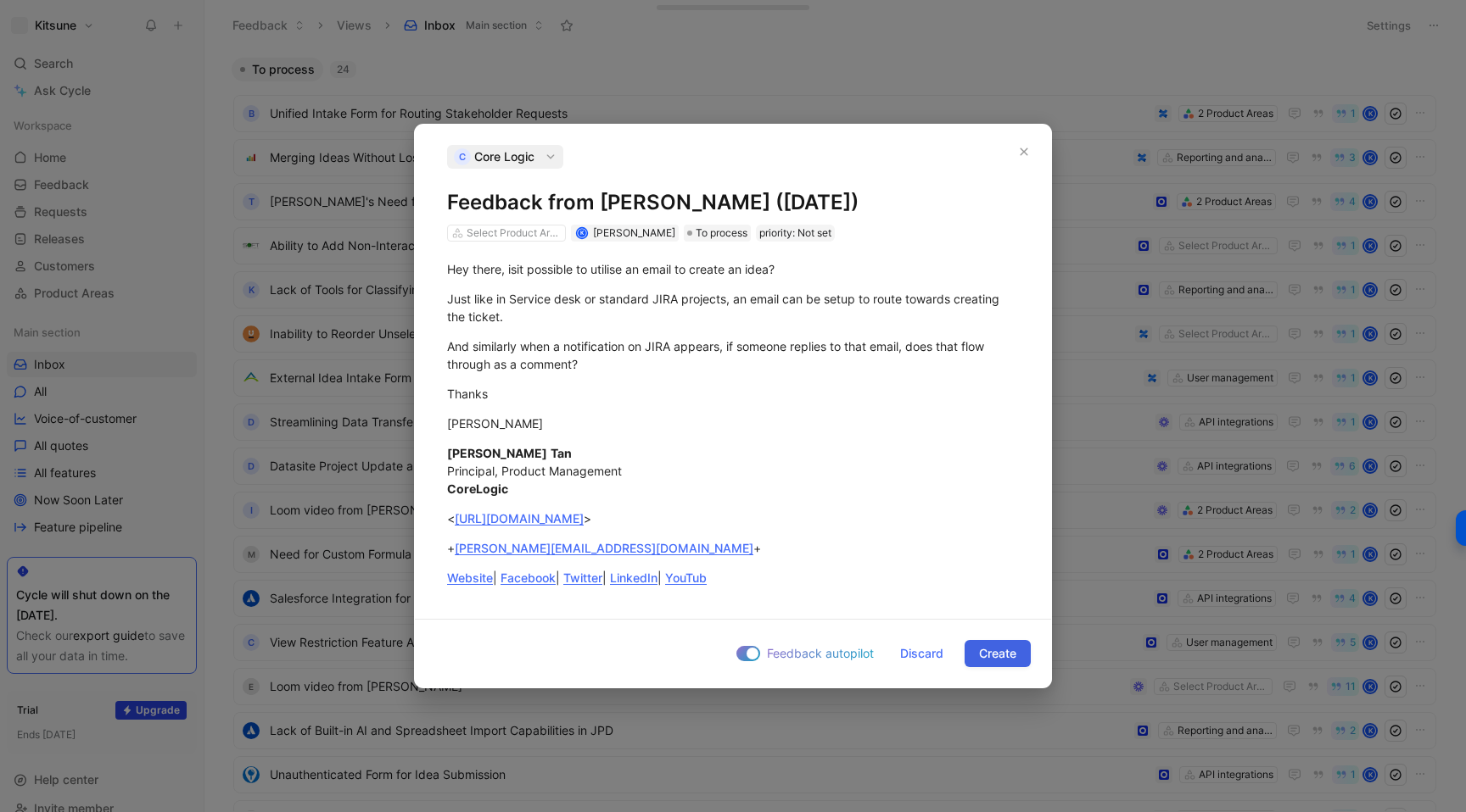
click at [1003, 657] on span "Create" at bounding box center [997, 654] width 38 height 21
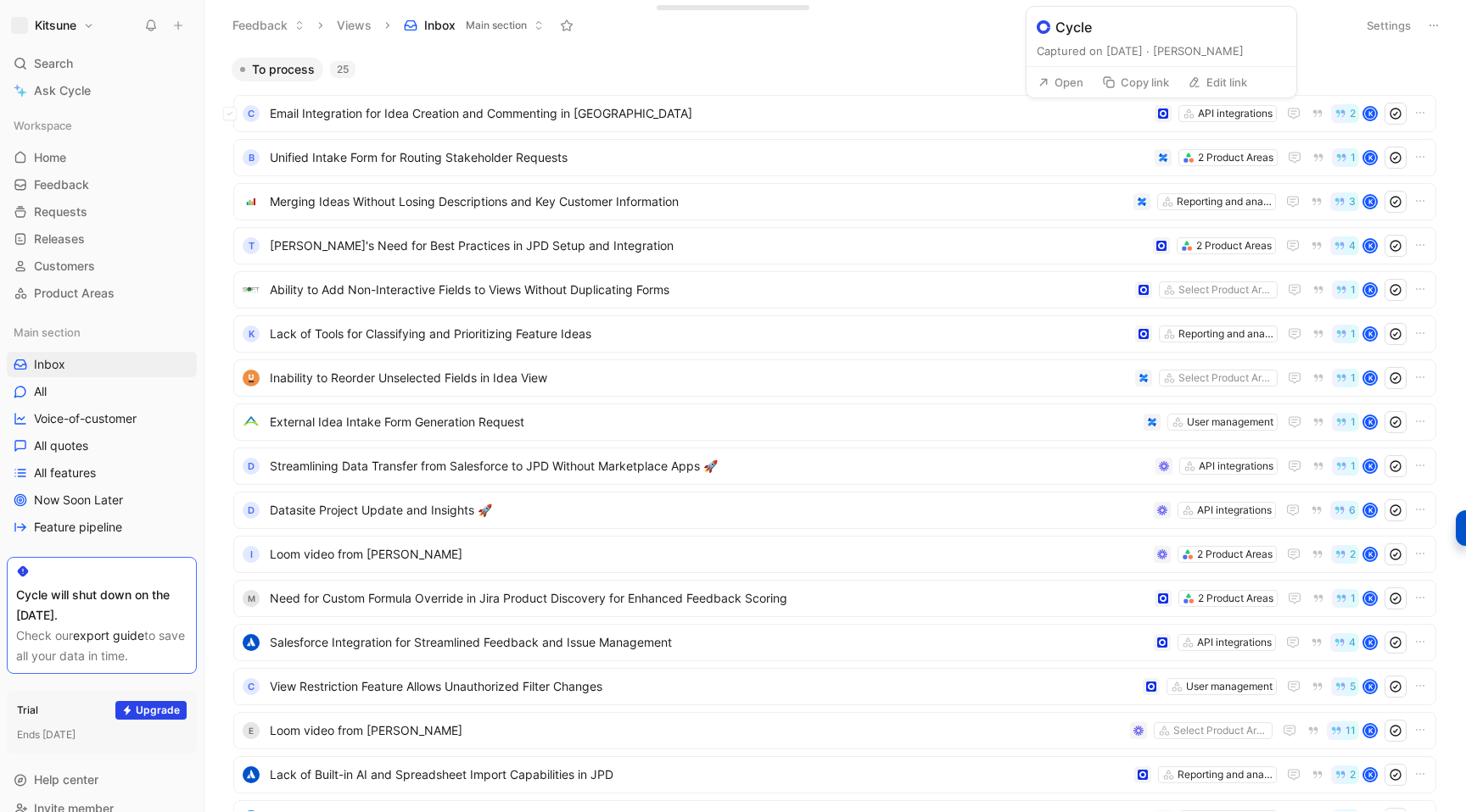
click at [1214, 84] on button "Edit link" at bounding box center [1217, 82] width 75 height 24
type input "https://customerfeedback.atlassian.net/browse/JPD-2708"
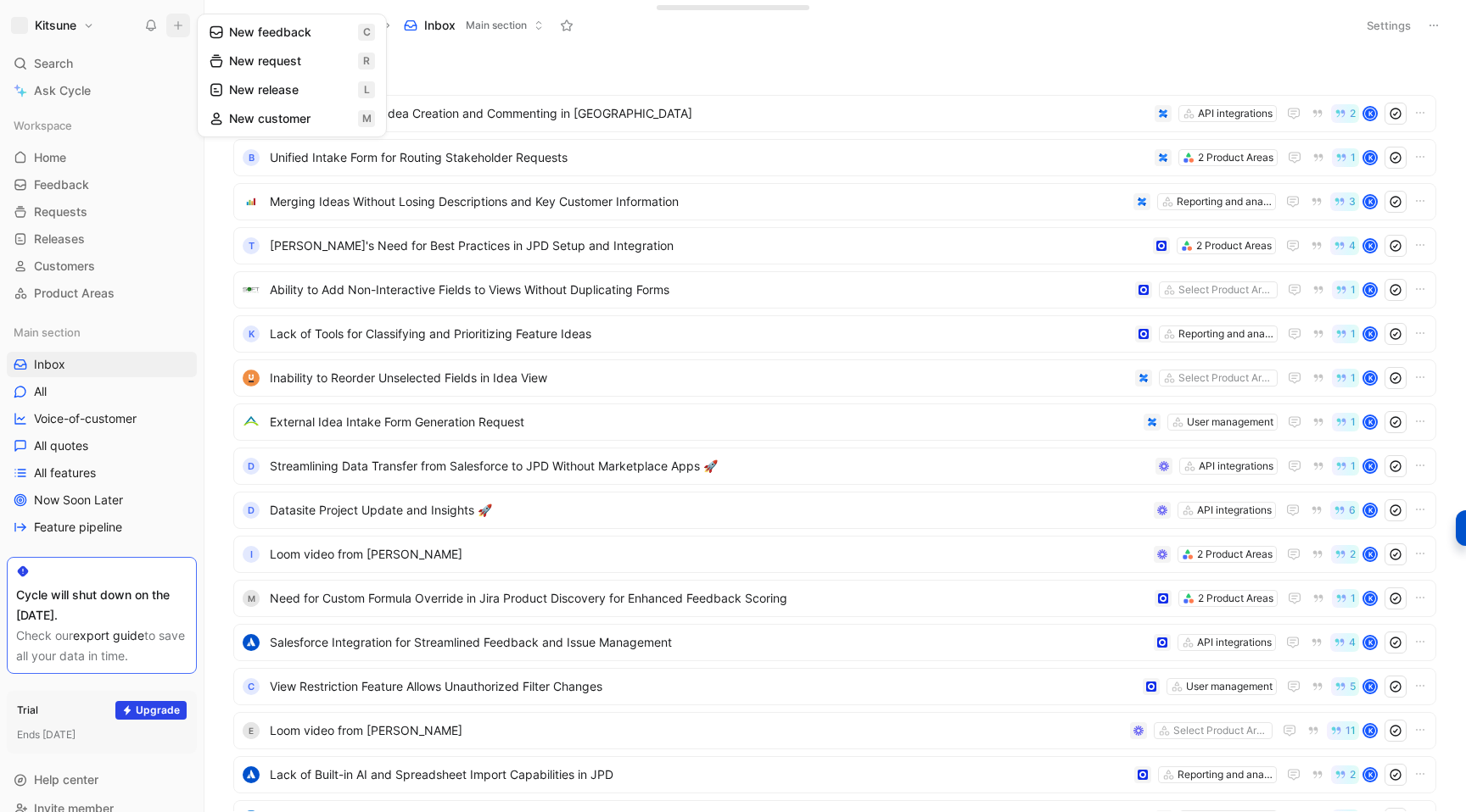
click at [234, 37] on button "New feedback c" at bounding box center [292, 32] width 181 height 29
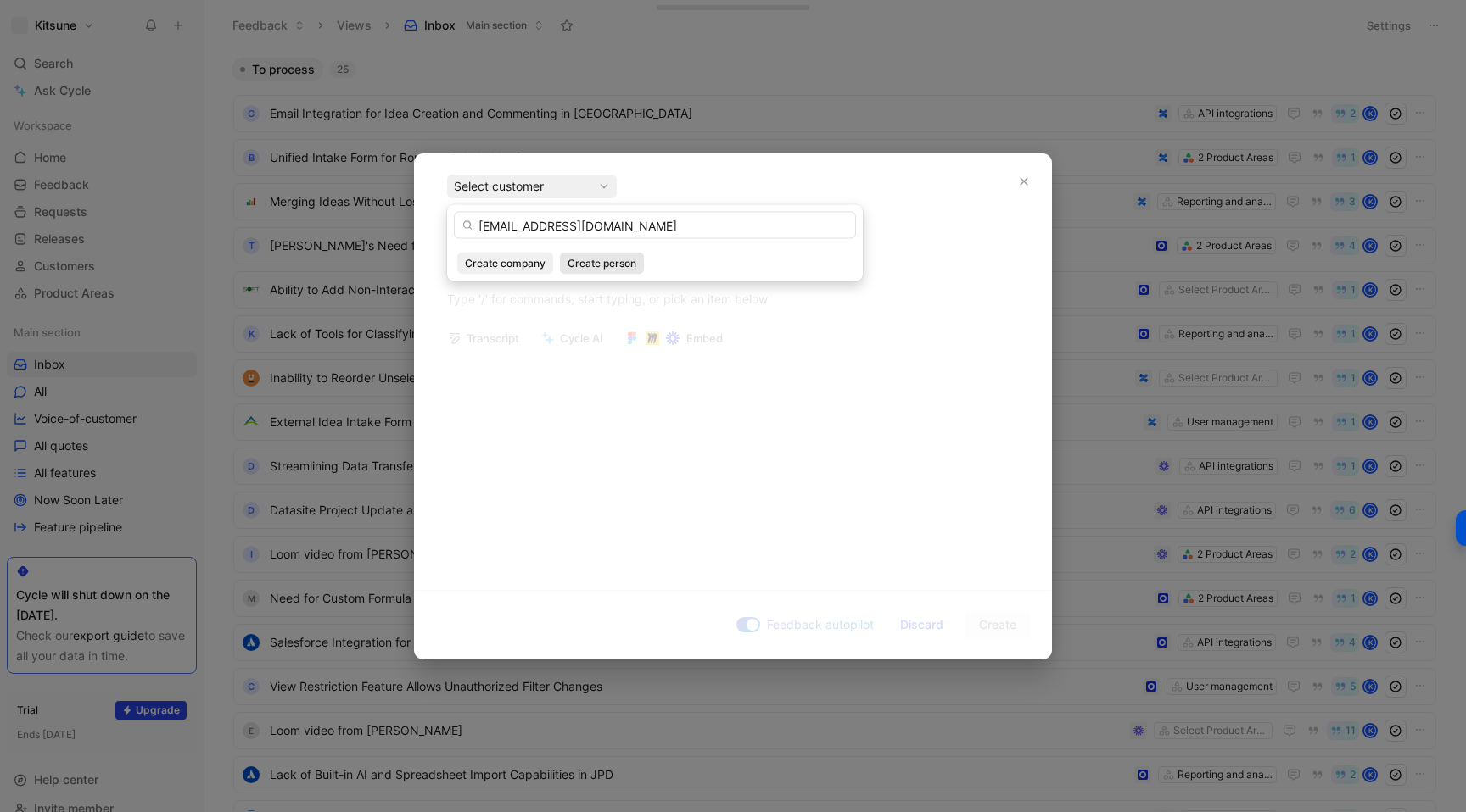
type input "hugo.moritz@redeye.se"
click at [620, 262] on span "Create person" at bounding box center [602, 263] width 69 height 17
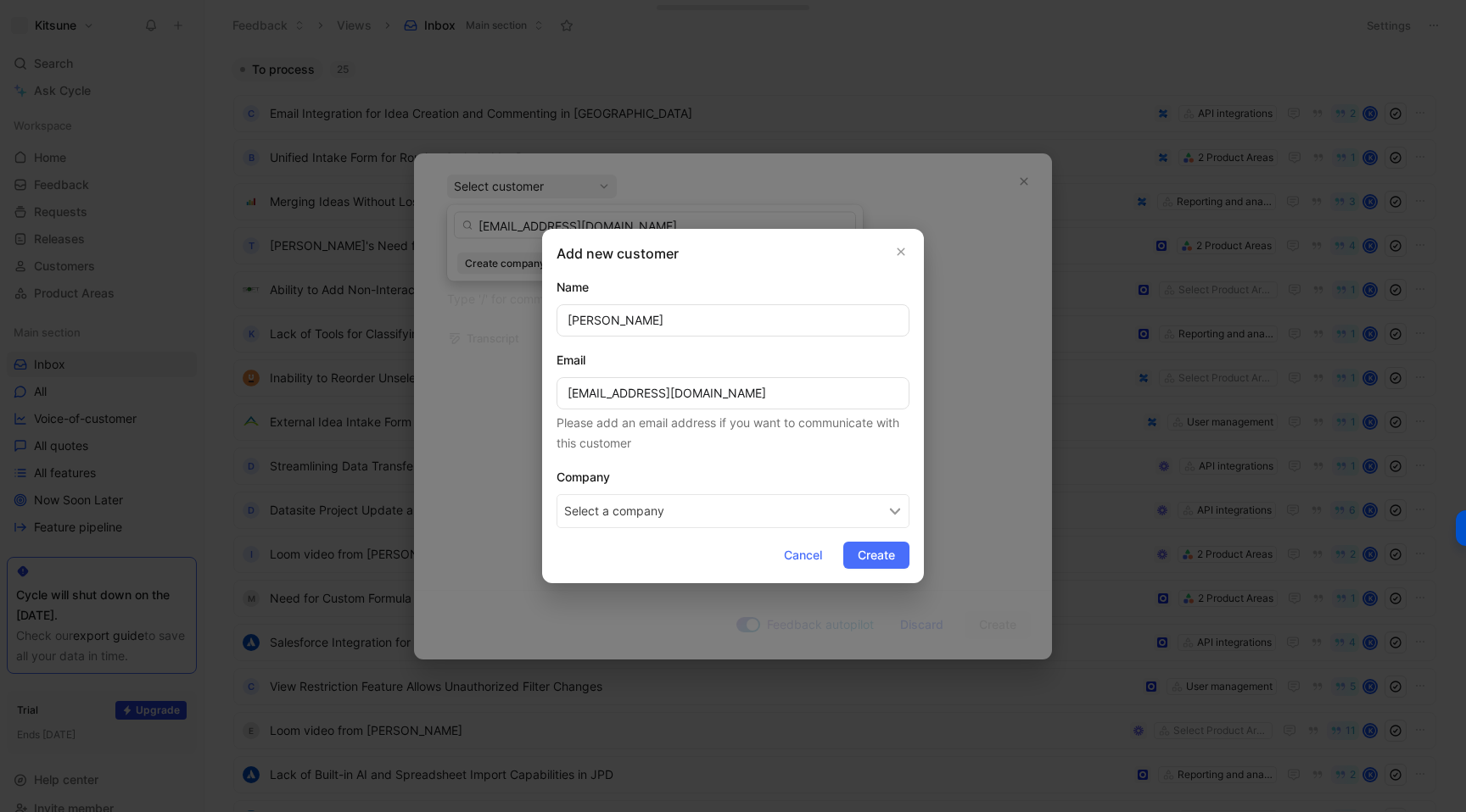
type input "Hugo Moritz"
click at [680, 503] on button "Select a company" at bounding box center [733, 512] width 353 height 34
type input "Redeye"
click at [662, 584] on div "Redeye" at bounding box center [697, 585] width 178 height 21
click at [871, 554] on span "Create" at bounding box center [877, 555] width 38 height 21
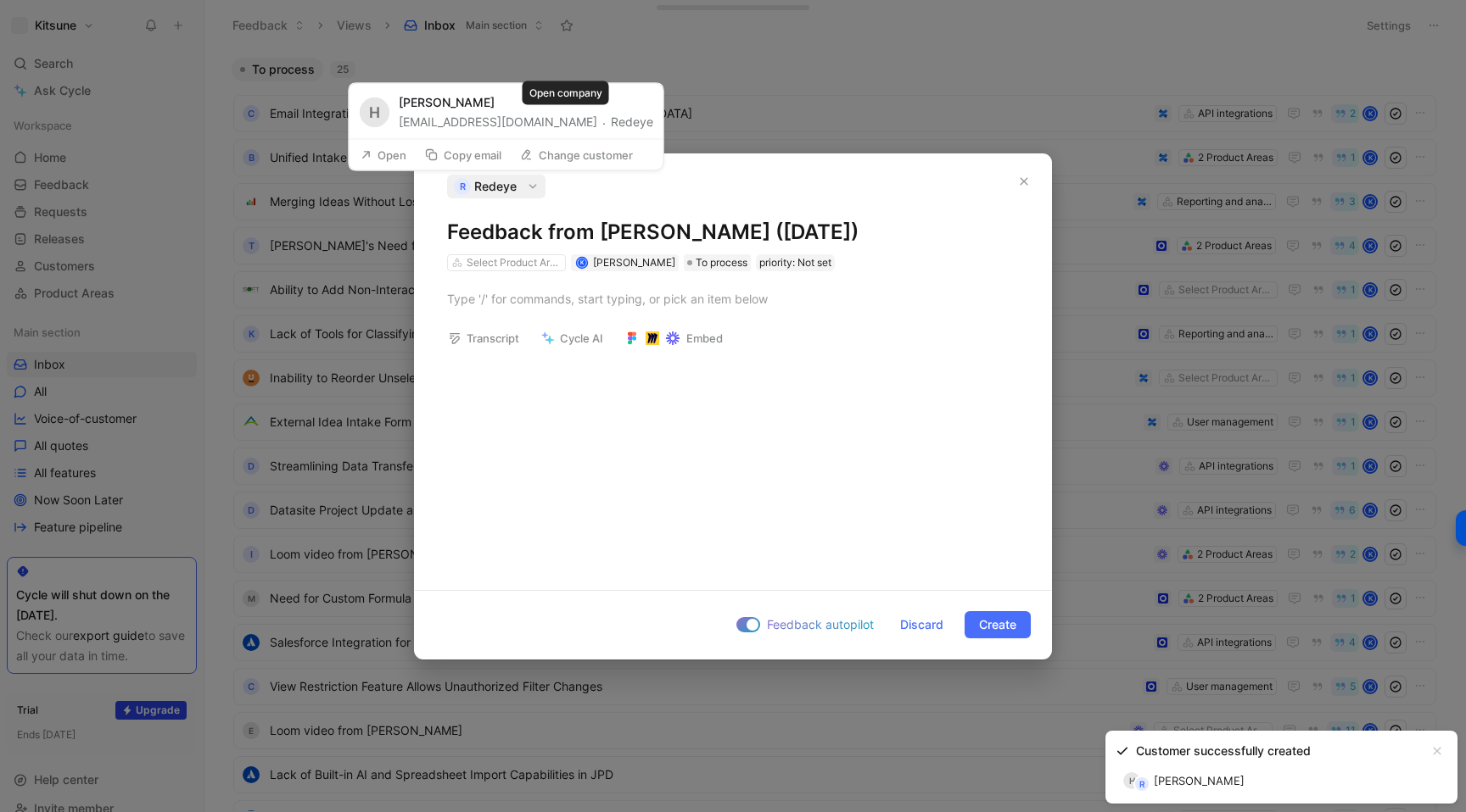
click at [611, 128] on button "Redeye" at bounding box center [632, 123] width 43 height 21
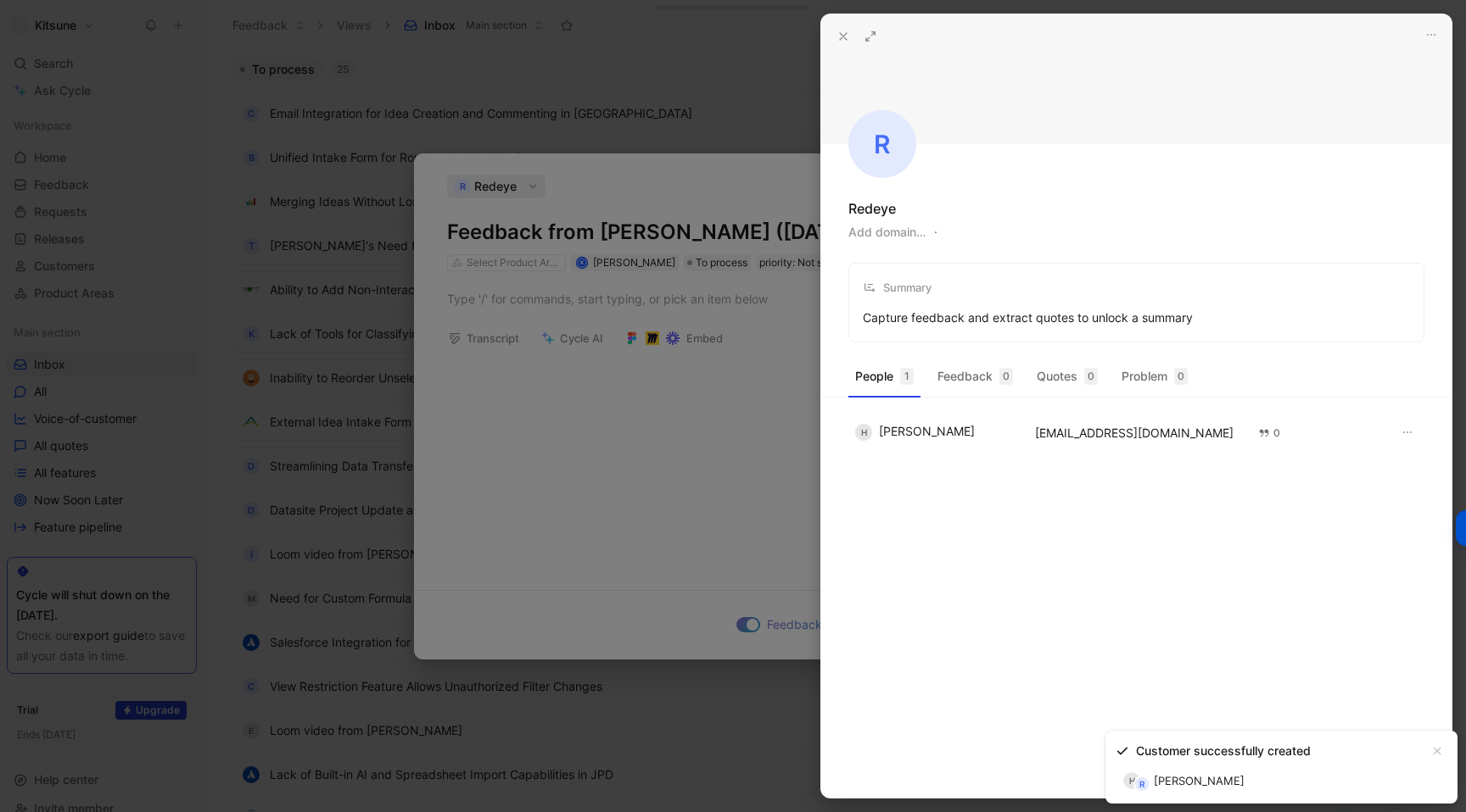
click at [878, 238] on button "Add domain…" at bounding box center [887, 232] width 77 height 21
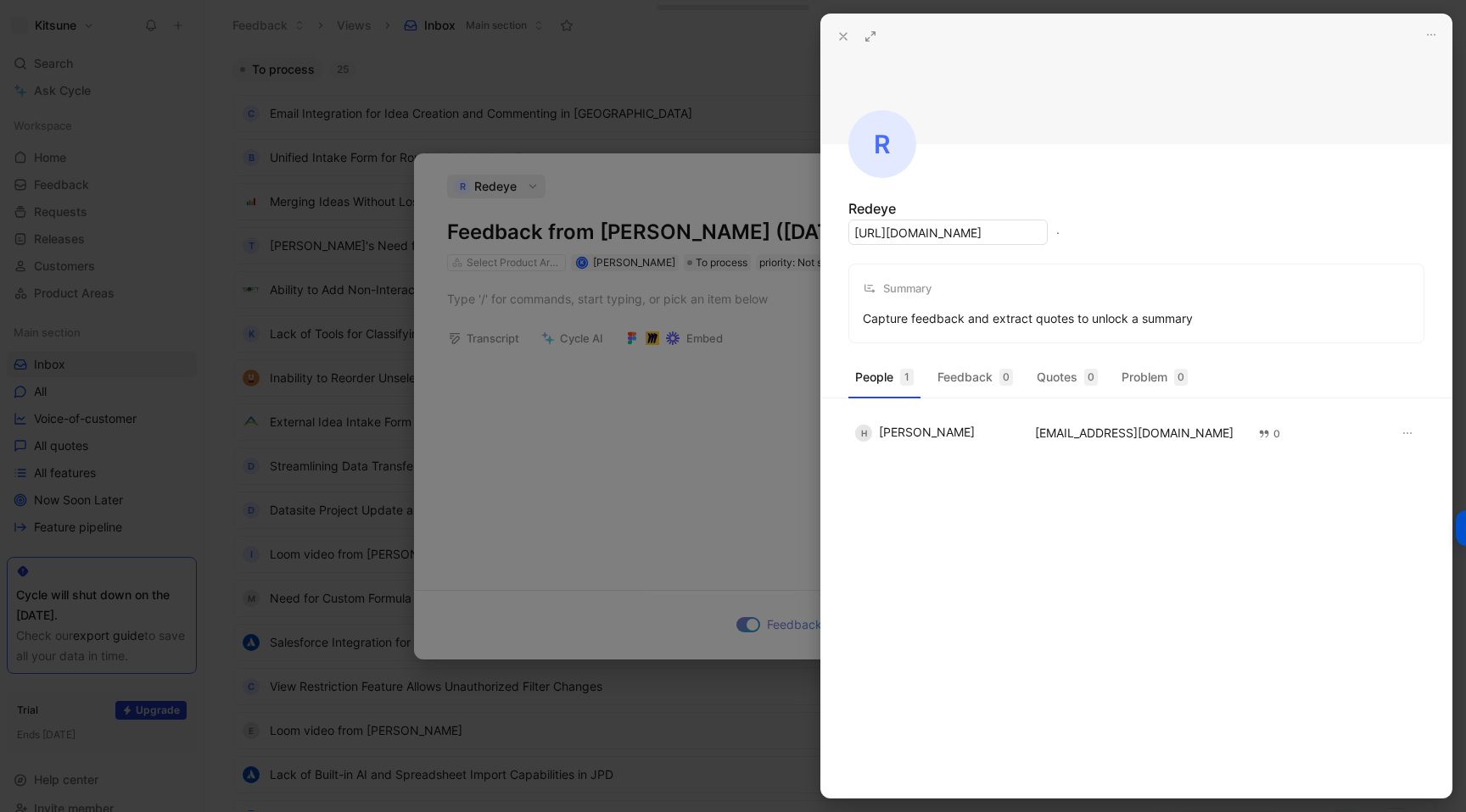
type input "https://www.redeye.se/"
click at [839, 32] on icon at bounding box center [843, 36] width 13 height 13
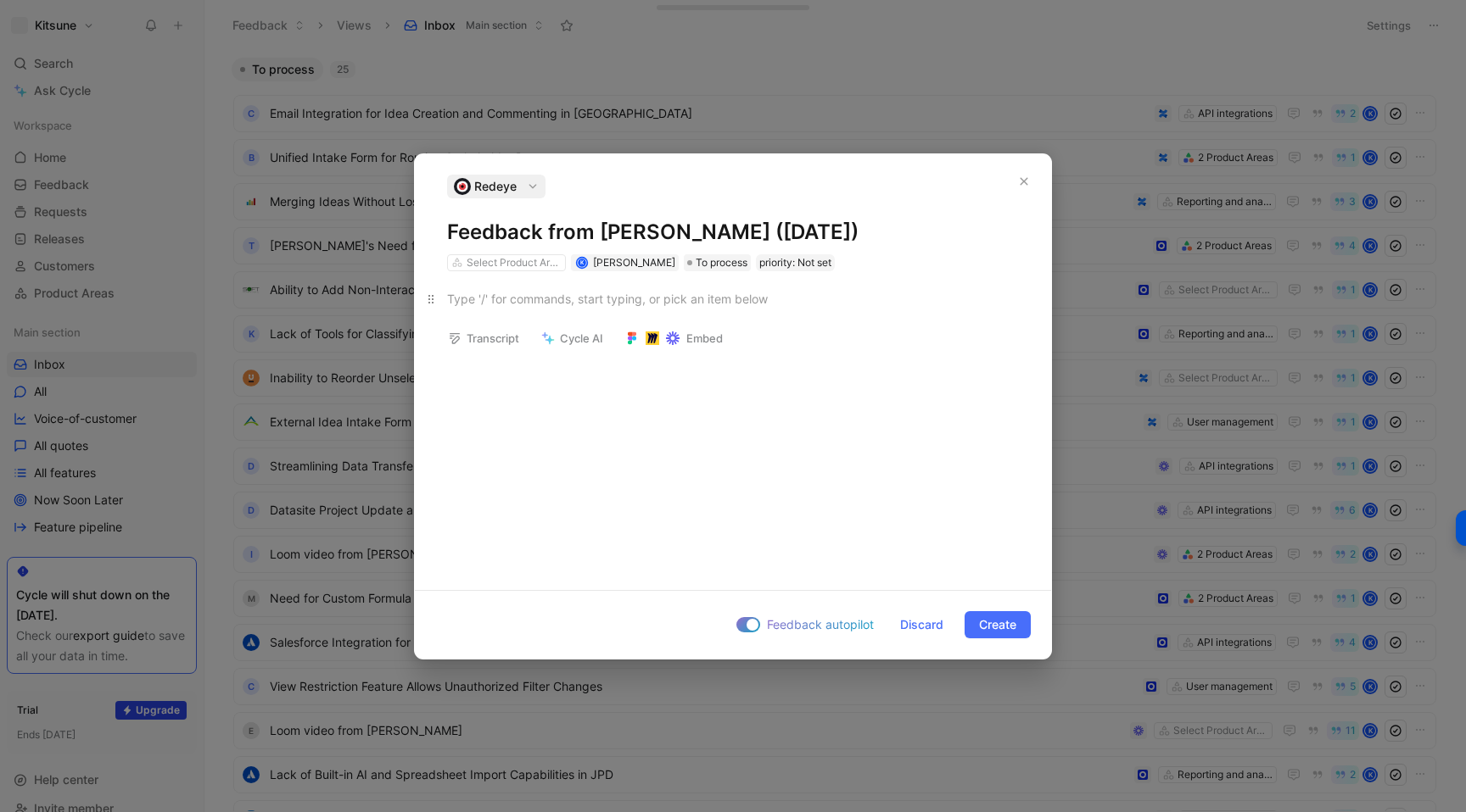
click at [606, 305] on div at bounding box center [732, 298] width 571 height 18
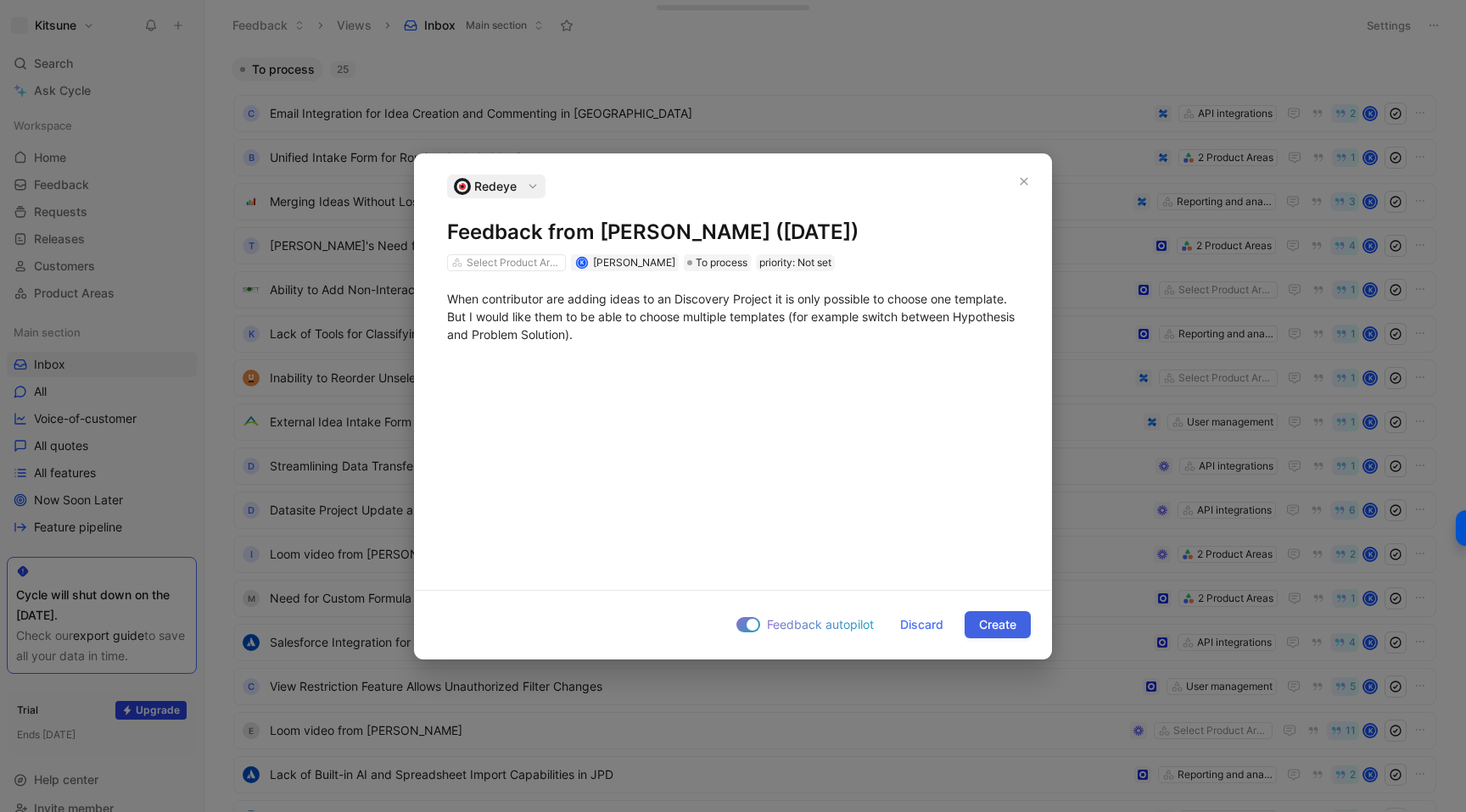
click at [989, 628] on span "Create" at bounding box center [997, 625] width 38 height 21
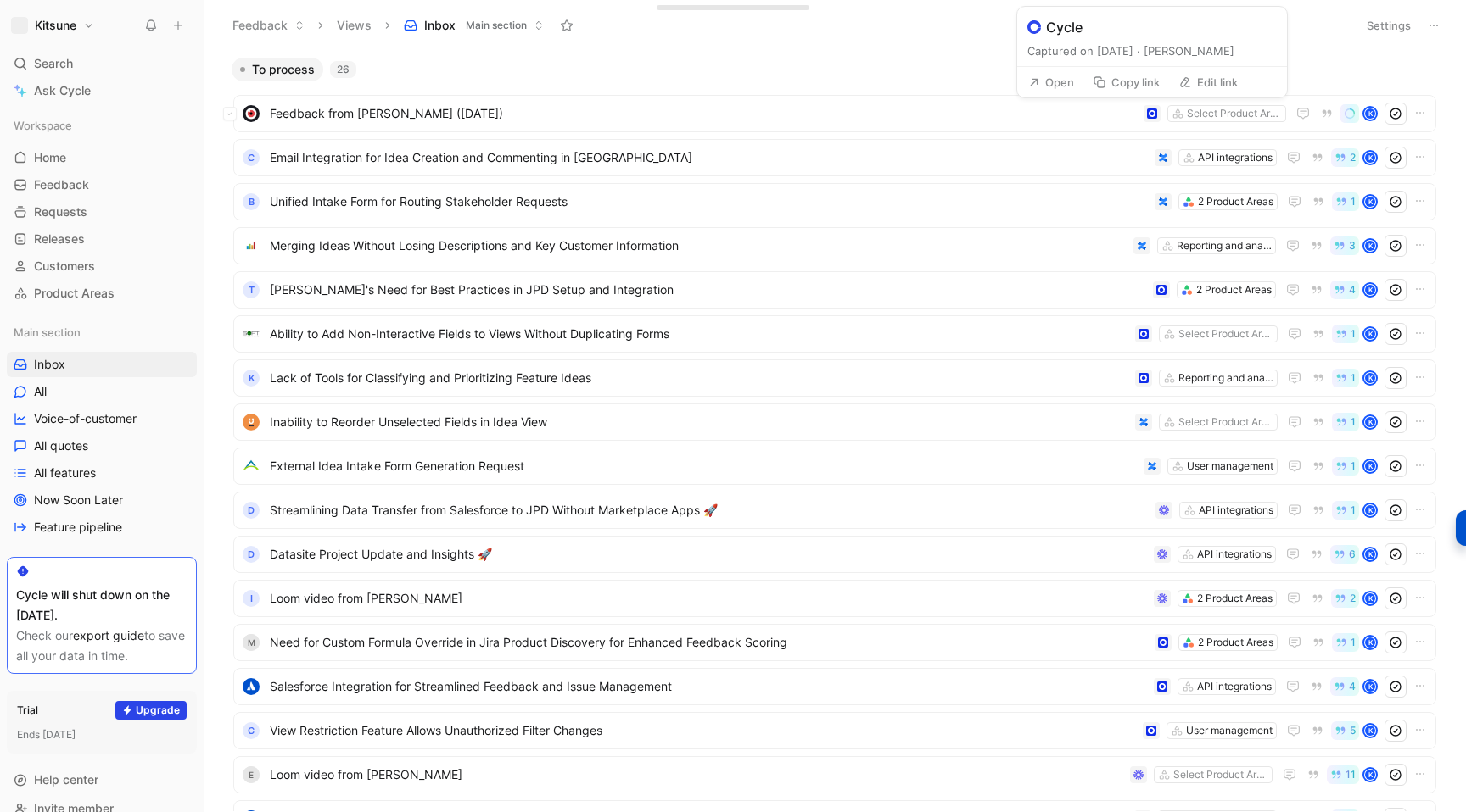
click at [1188, 81] on icon at bounding box center [1185, 82] width 13 height 13
type input "https://customerfeedback.atlassian.net/jira/servicedesk/projects/JPD/queues/cus…"
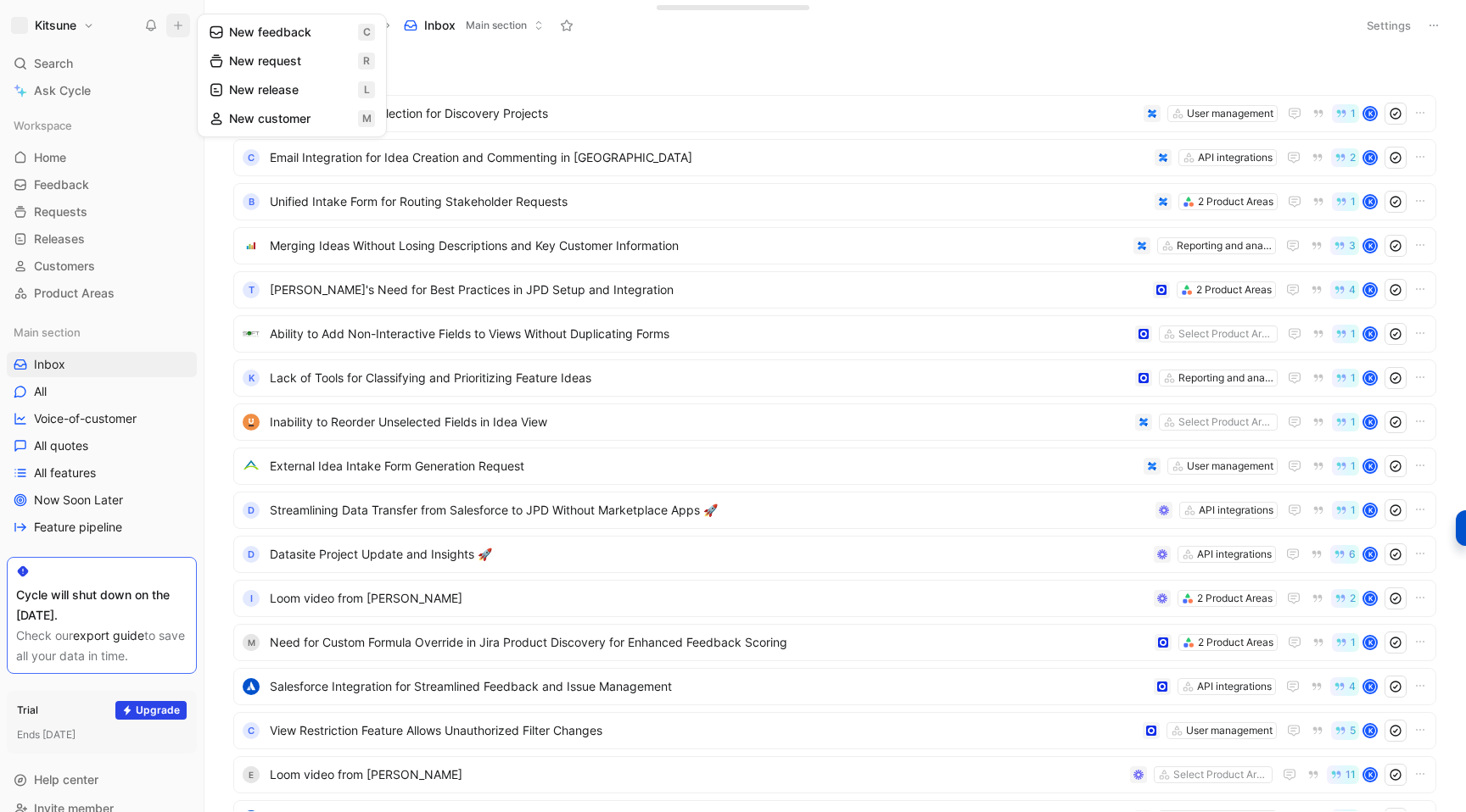
click at [259, 30] on button "New feedback c" at bounding box center [292, 32] width 181 height 29
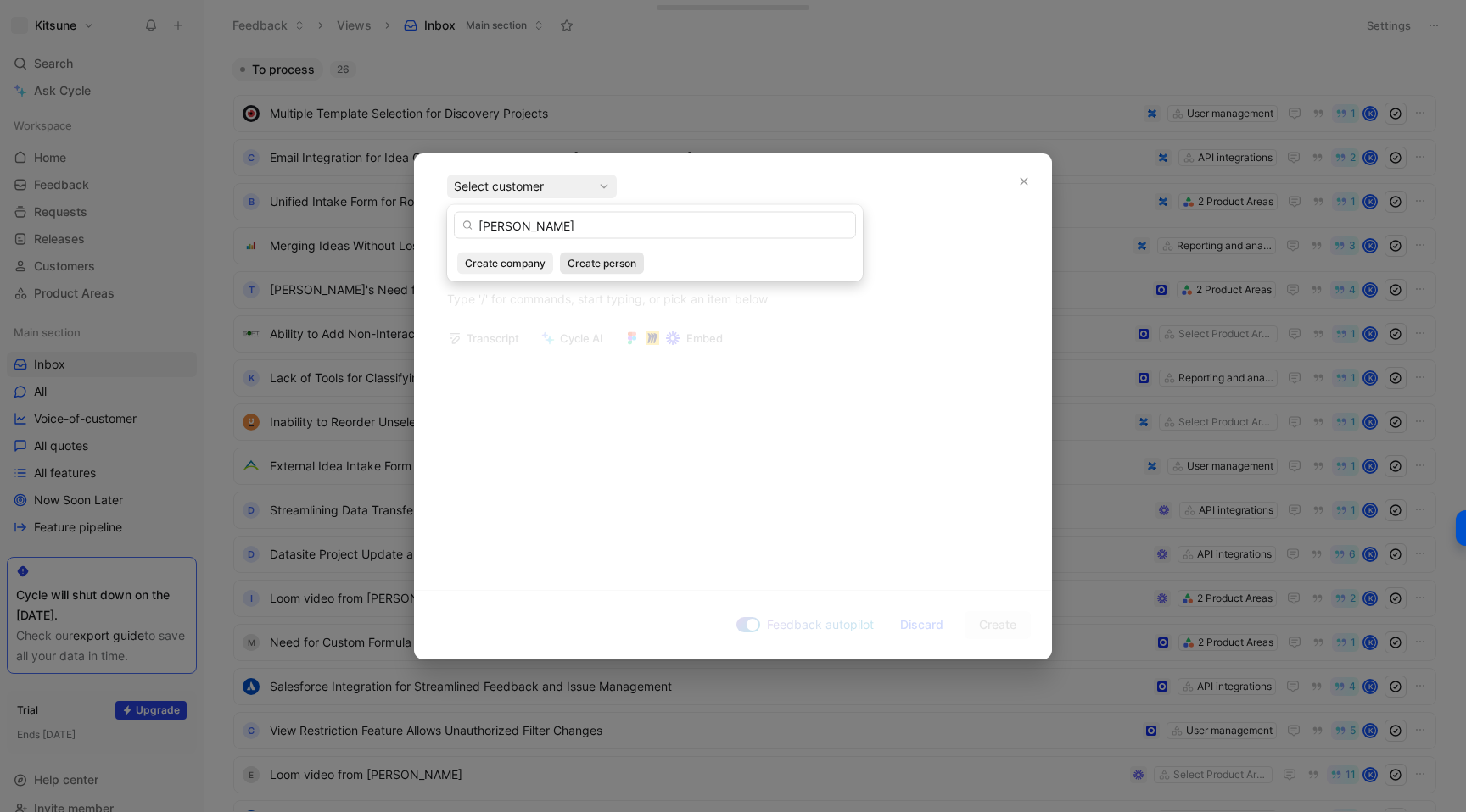
type input "Fernando Borges"
click at [578, 256] on span "Create person" at bounding box center [602, 263] width 69 height 17
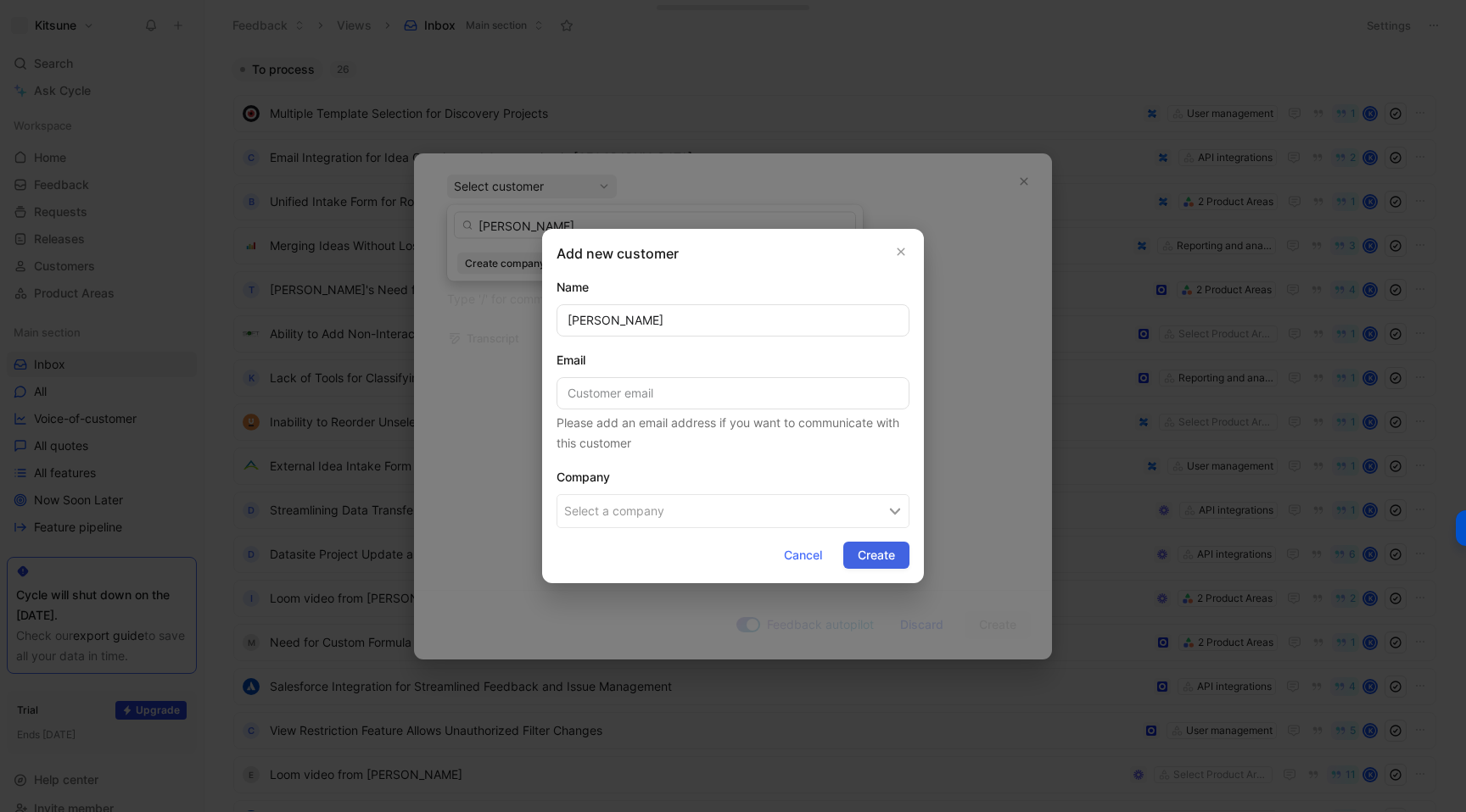
click at [854, 557] on button "Create" at bounding box center [877, 555] width 66 height 27
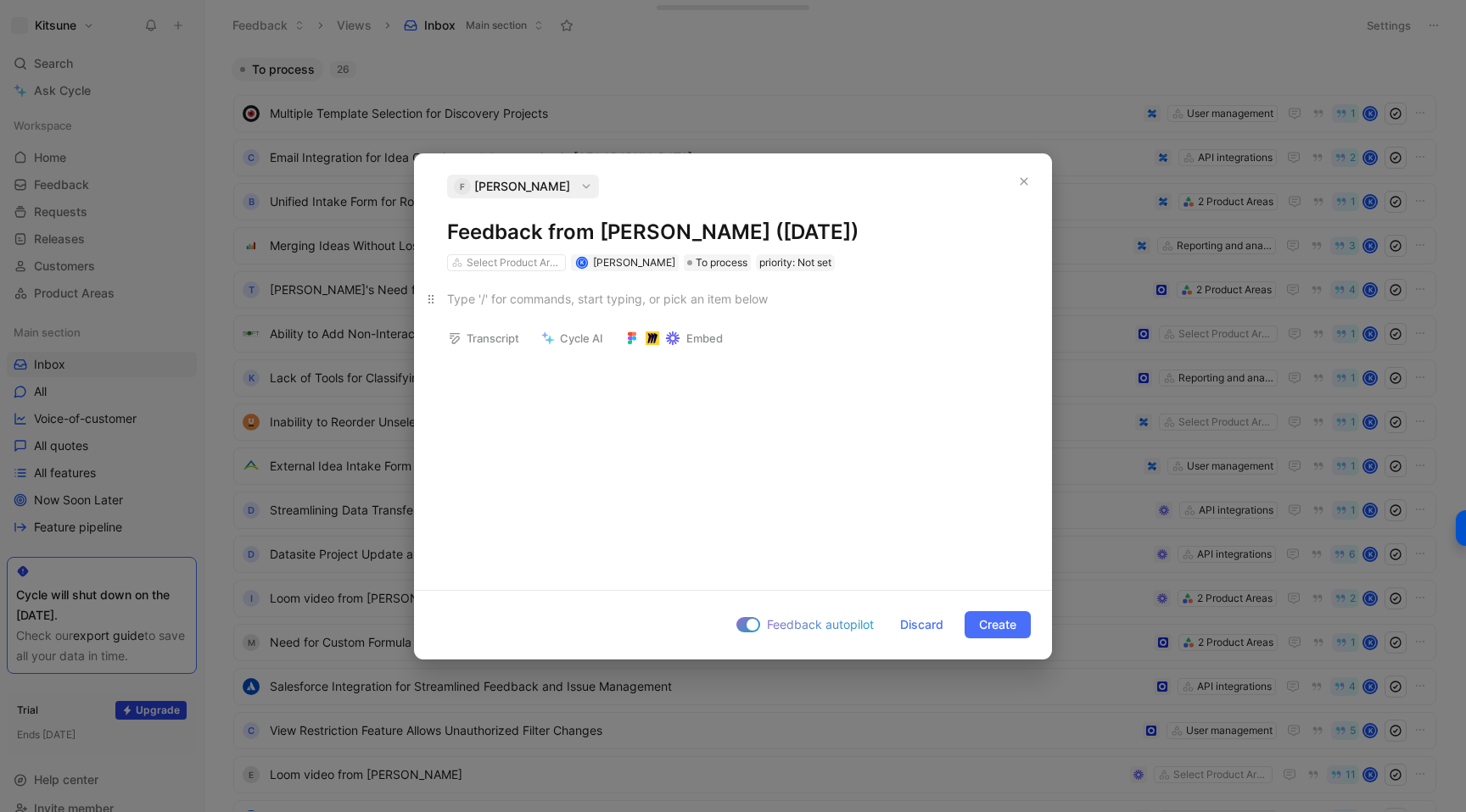
click at [502, 303] on div at bounding box center [732, 298] width 571 height 18
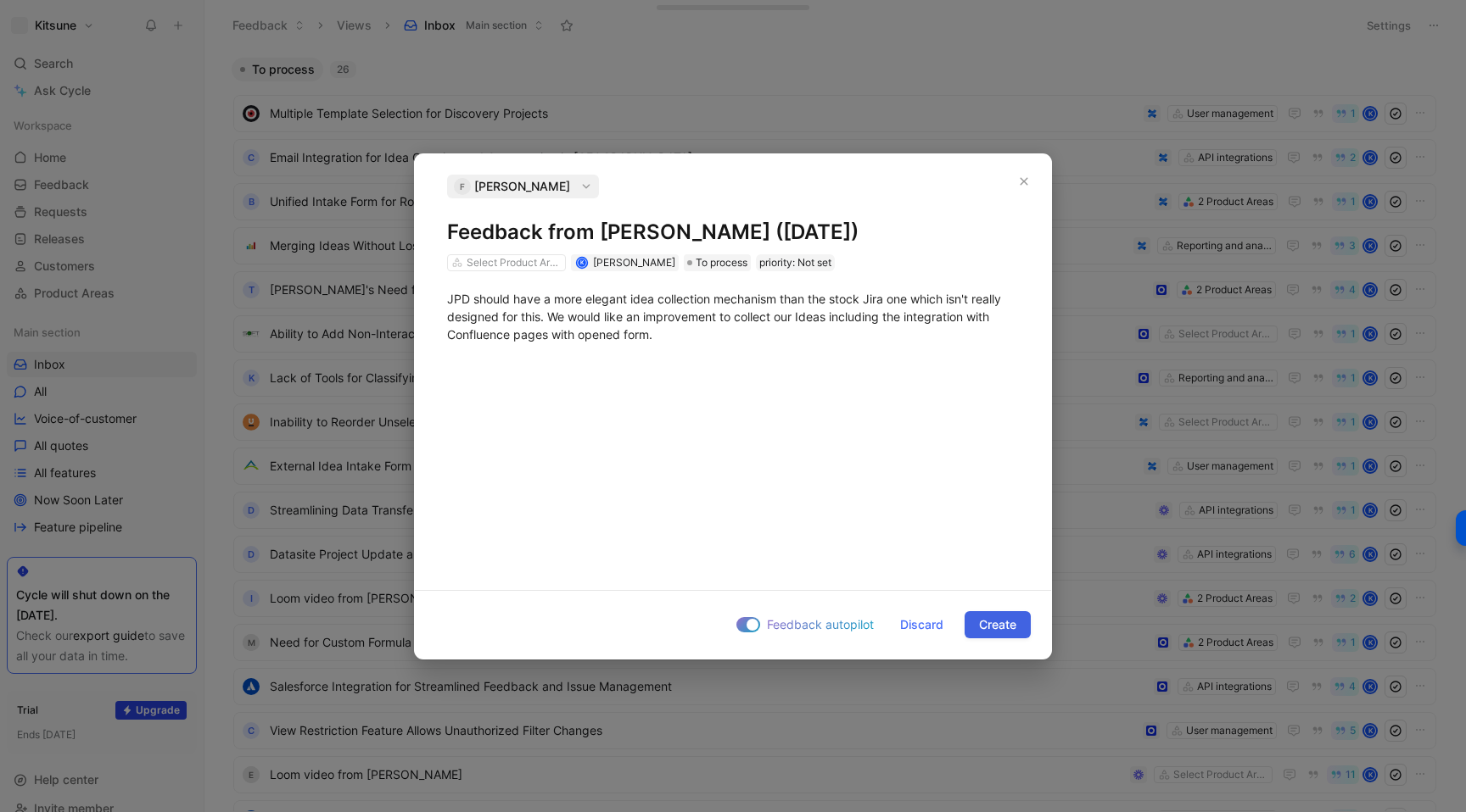
click at [979, 633] on span "Create" at bounding box center [997, 625] width 38 height 21
